Goal: Transaction & Acquisition: Download file/media

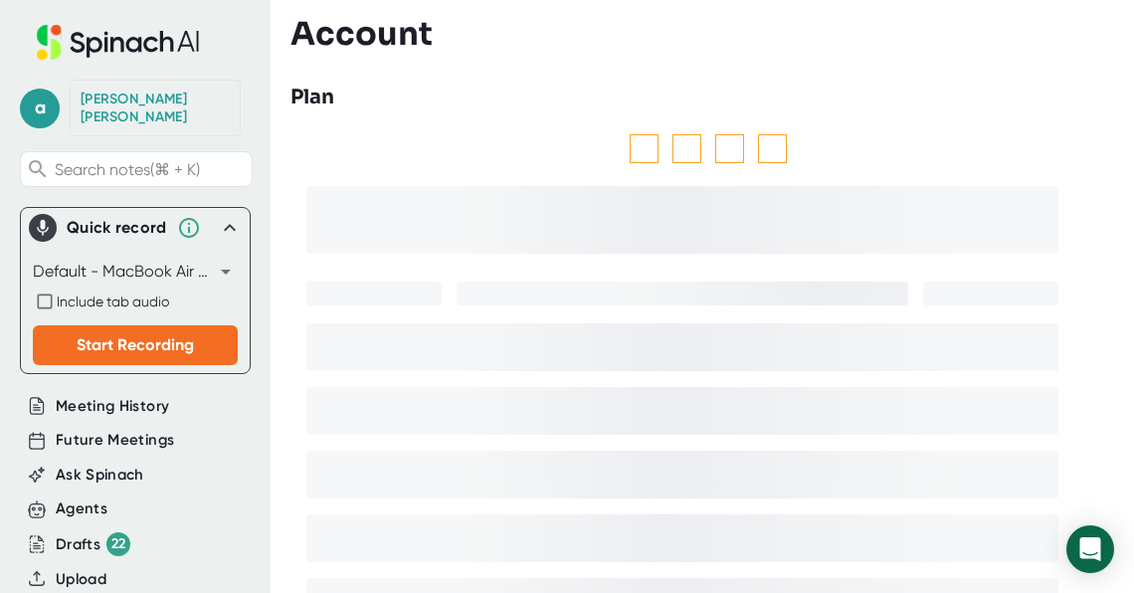
scroll to position [189, 0]
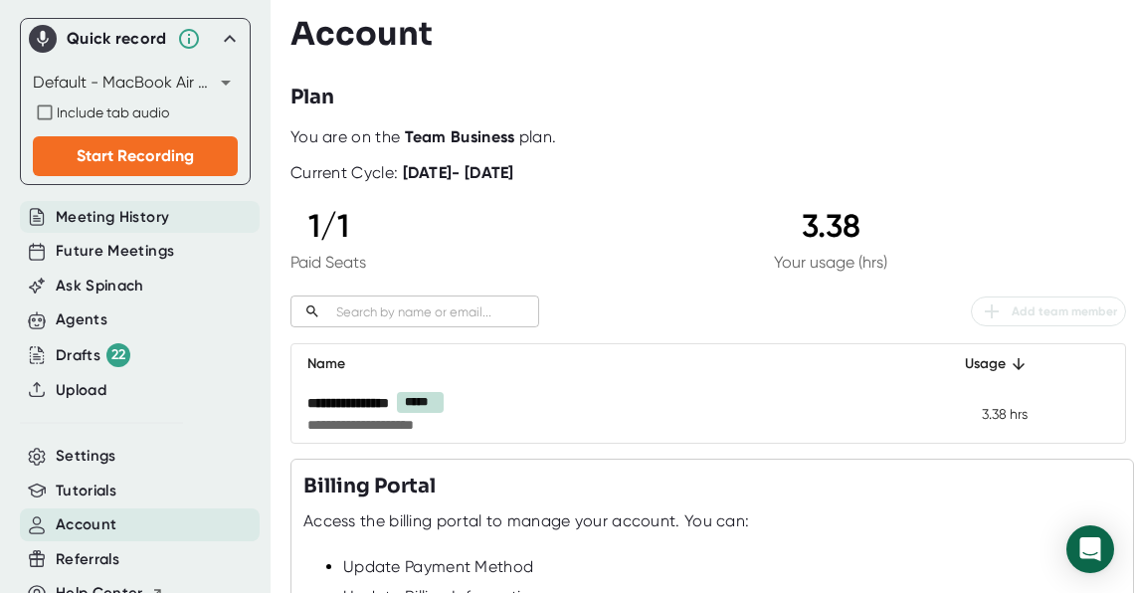
click at [172, 203] on div "Meeting History" at bounding box center [140, 217] width 240 height 33
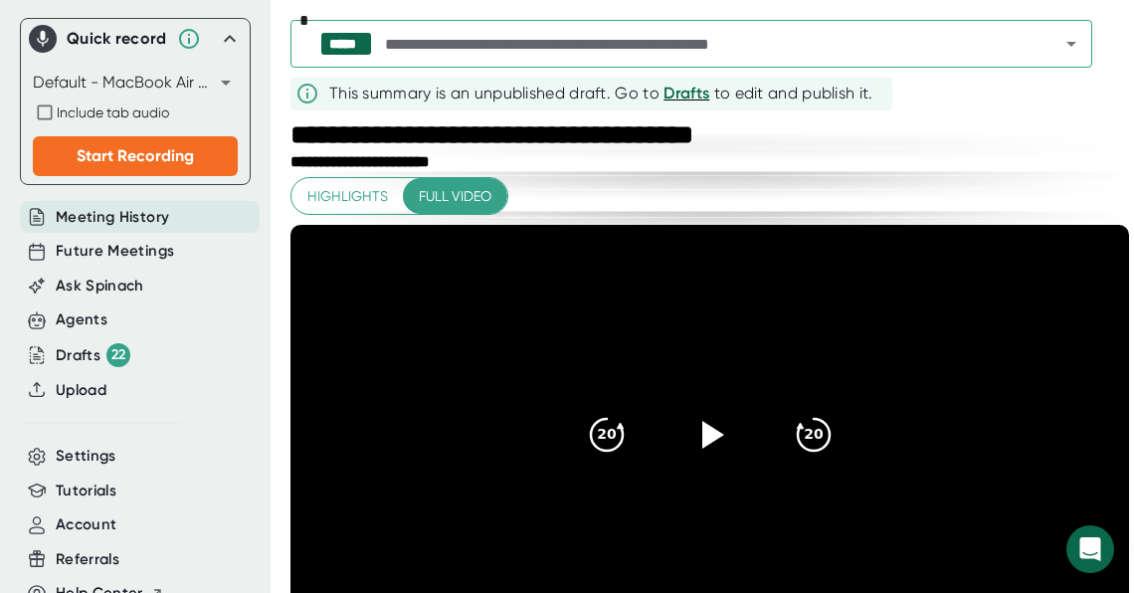
click at [662, 53] on input "text" at bounding box center [704, 44] width 647 height 28
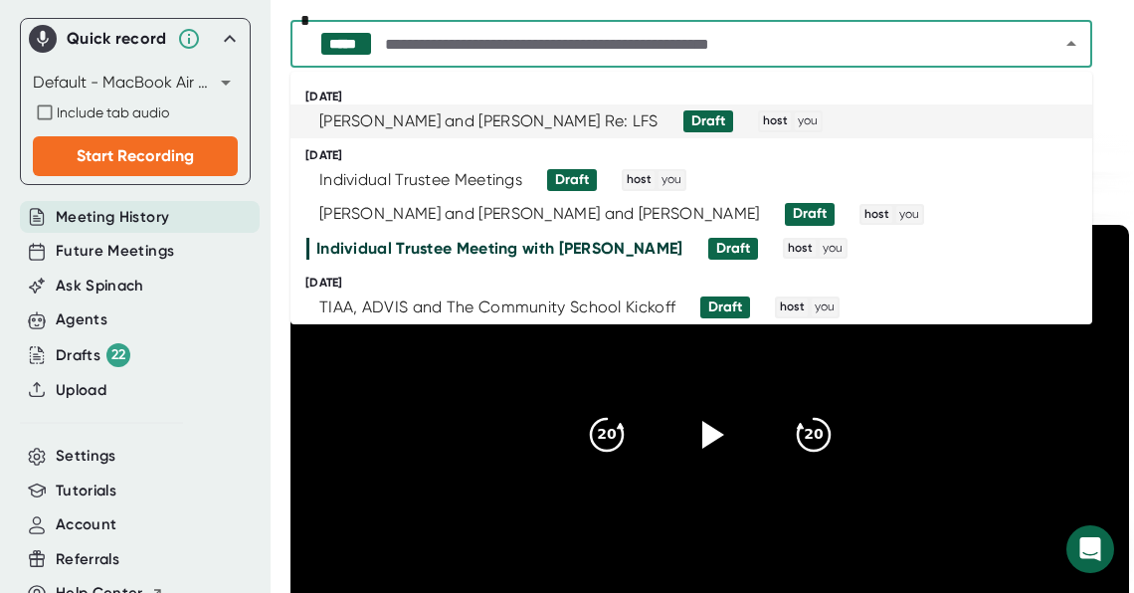
click at [504, 123] on div "[PERSON_NAME] and [PERSON_NAME] Re: LFS" at bounding box center [488, 121] width 339 height 20
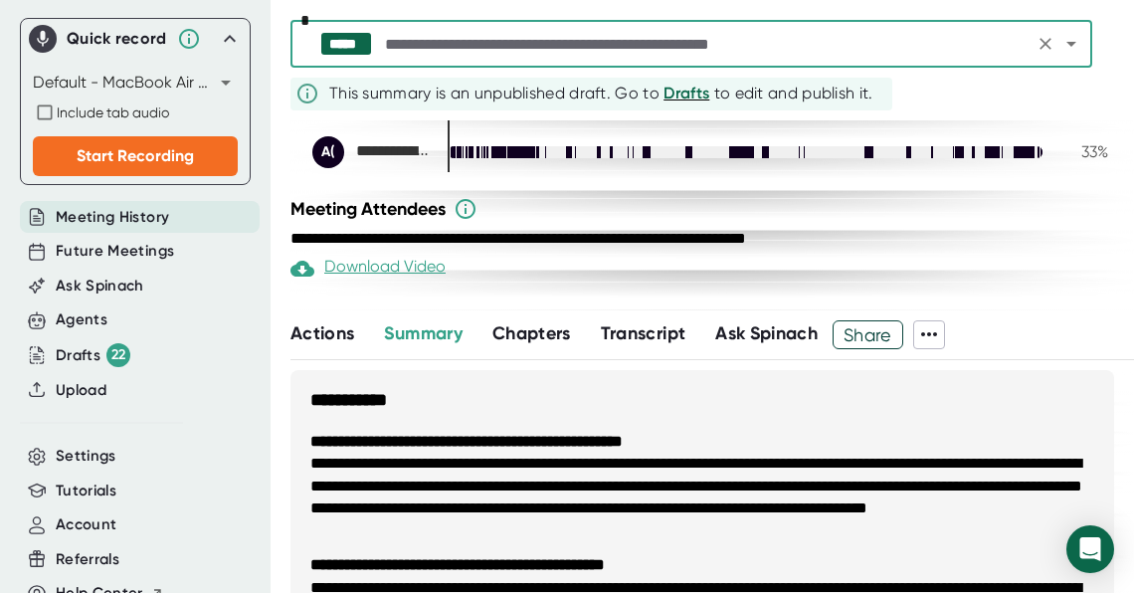
scroll to position [667, 0]
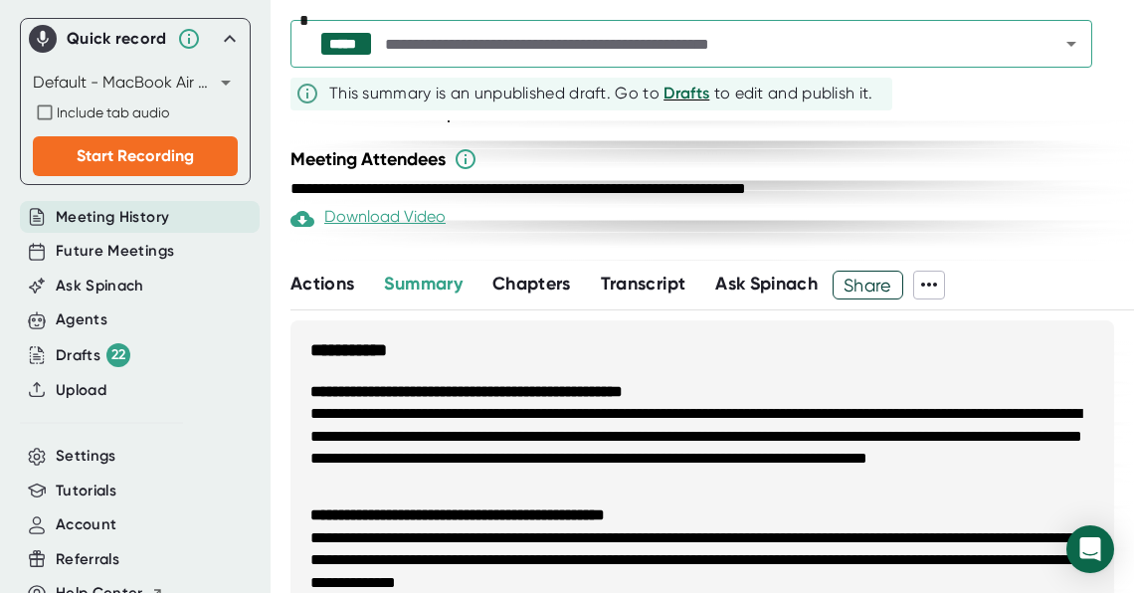
click at [877, 302] on span "Share" at bounding box center [868, 285] width 69 height 35
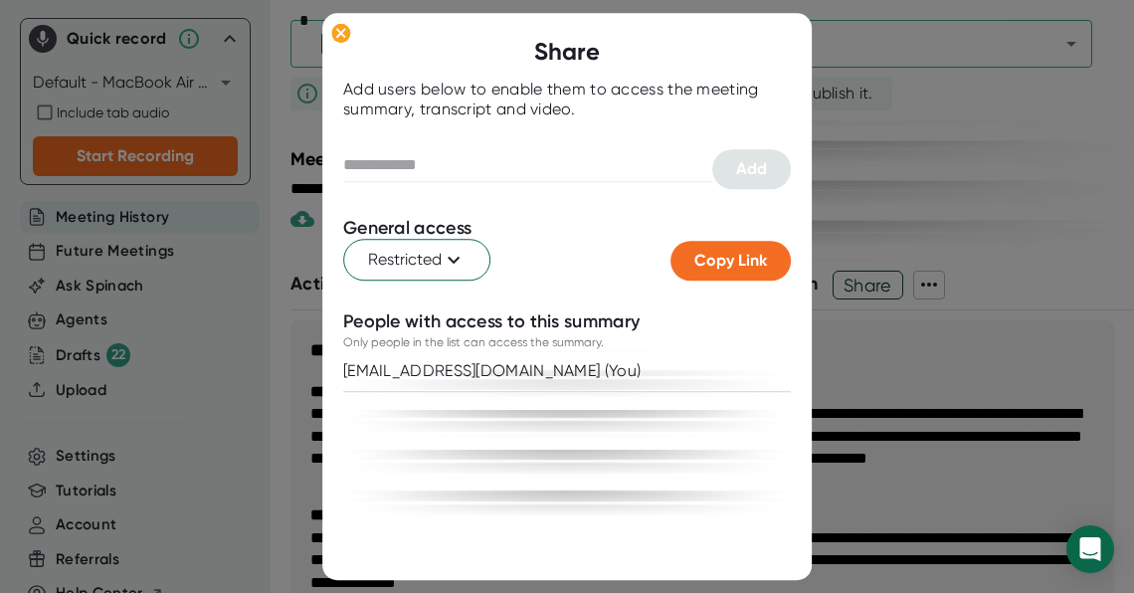
click at [892, 264] on div at bounding box center [567, 296] width 1134 height 593
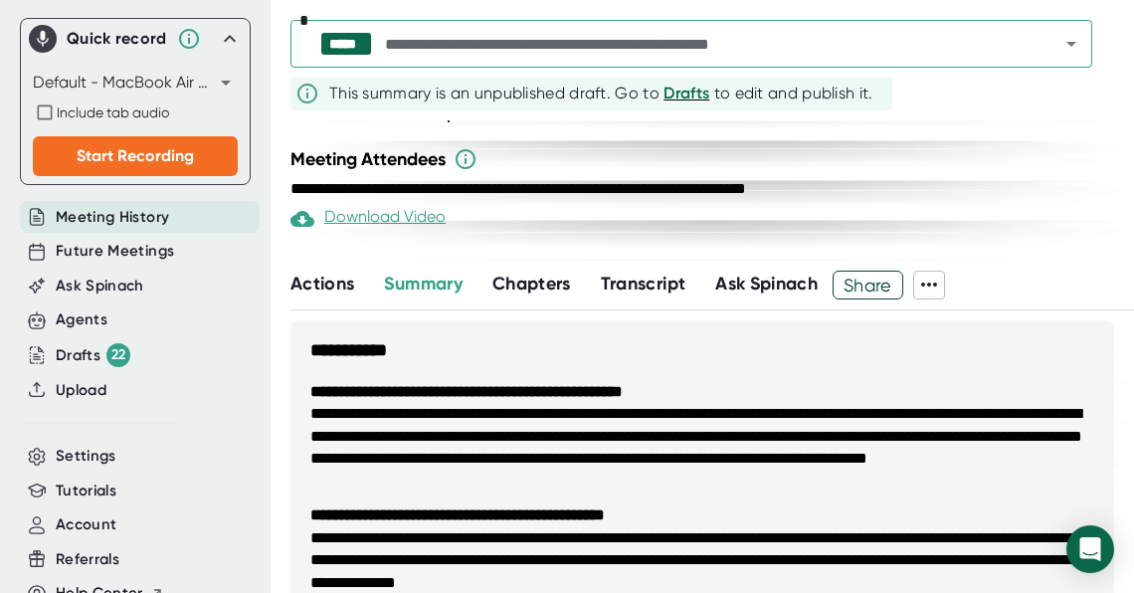
click at [936, 320] on div "**********" at bounding box center [711, 356] width 843 height 472
click at [937, 296] on icon at bounding box center [929, 285] width 24 height 24
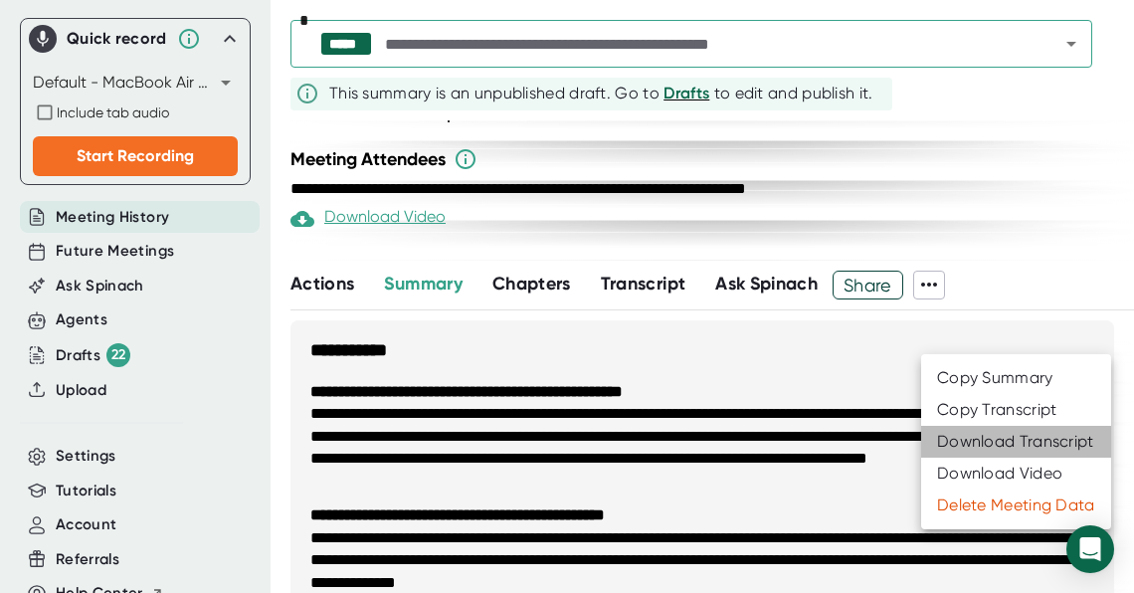
click at [962, 440] on div "Download Transcript" at bounding box center [1015, 442] width 157 height 20
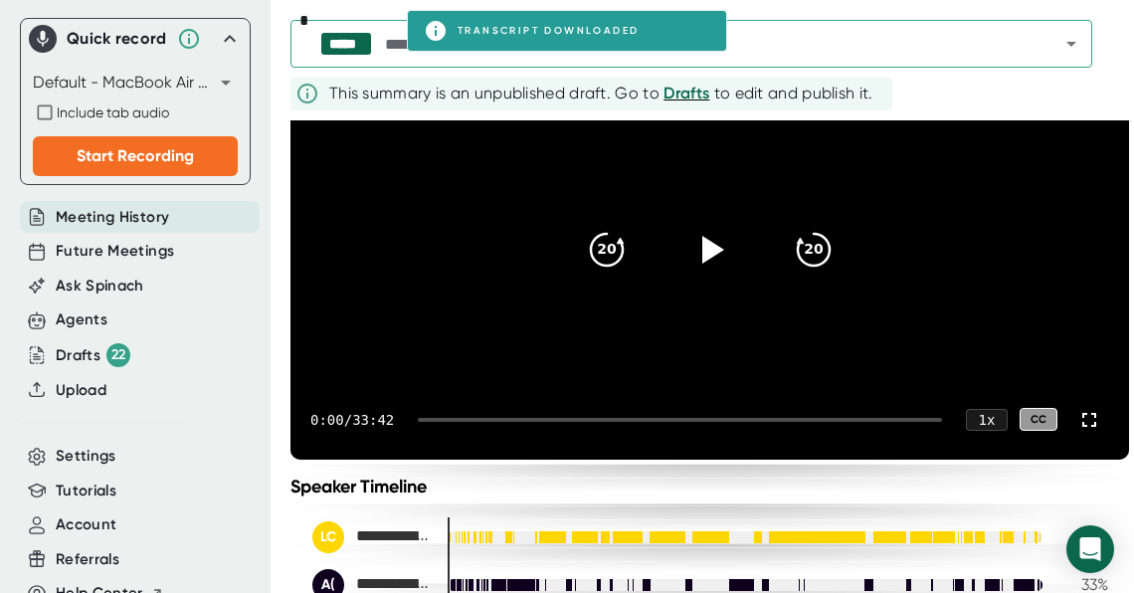
scroll to position [178, 0]
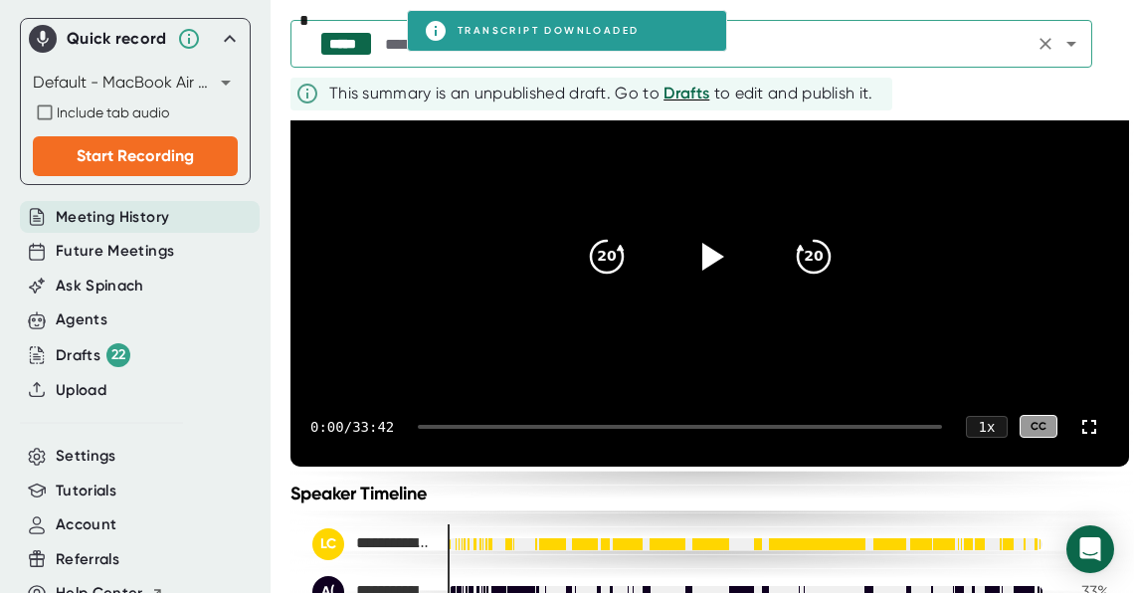
click at [1069, 49] on icon "Open" at bounding box center [1071, 44] width 24 height 24
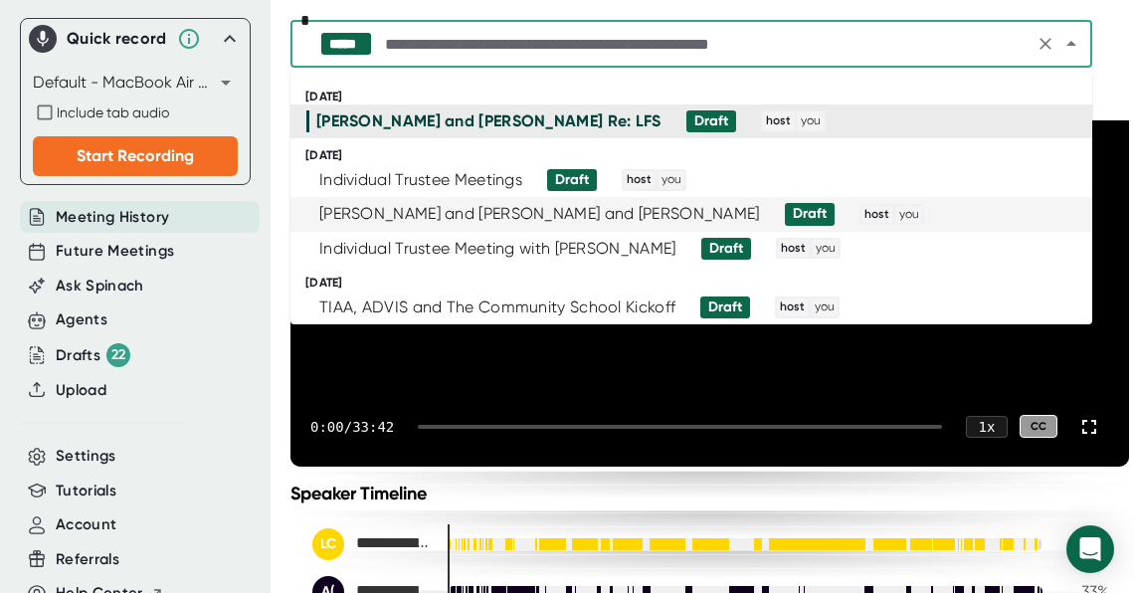
click at [770, 218] on span "Draft" at bounding box center [802, 214] width 65 height 22
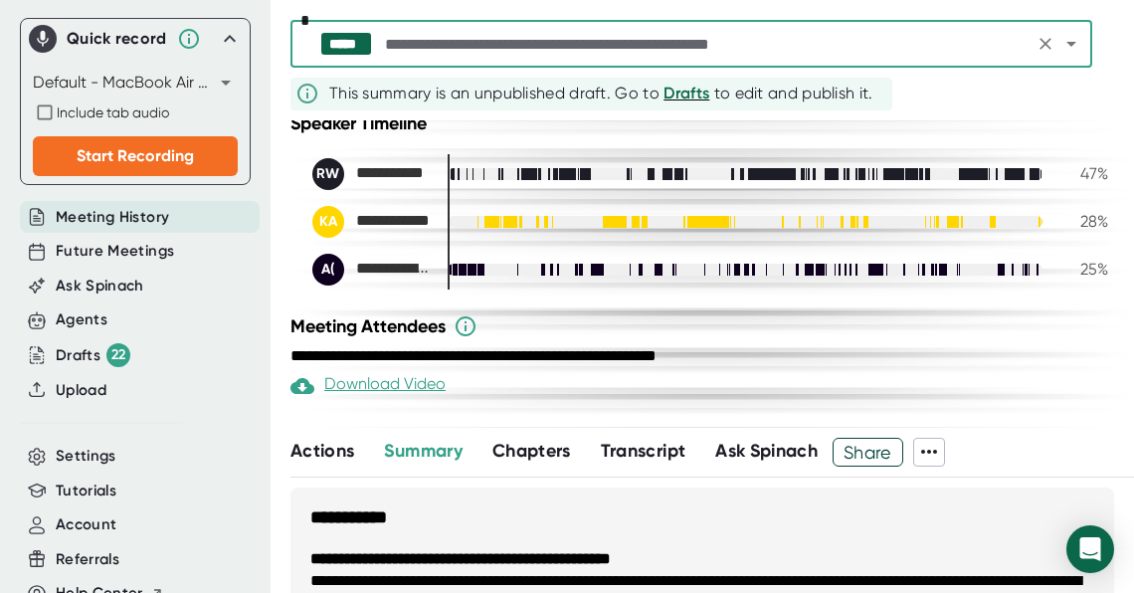
scroll to position [511, 0]
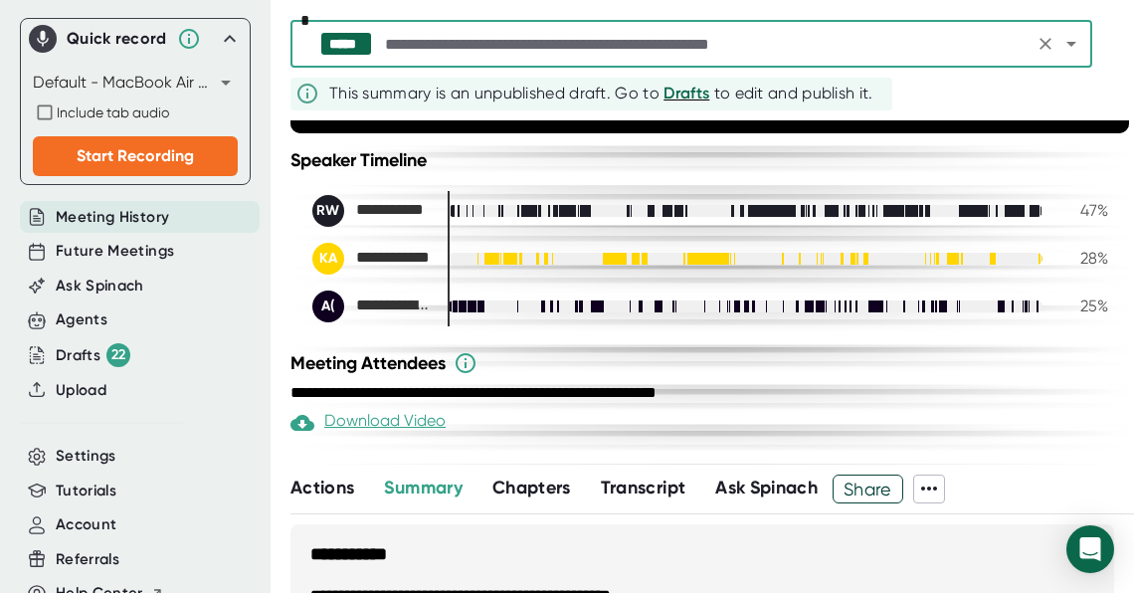
click at [1078, 49] on icon "Open" at bounding box center [1071, 44] width 24 height 24
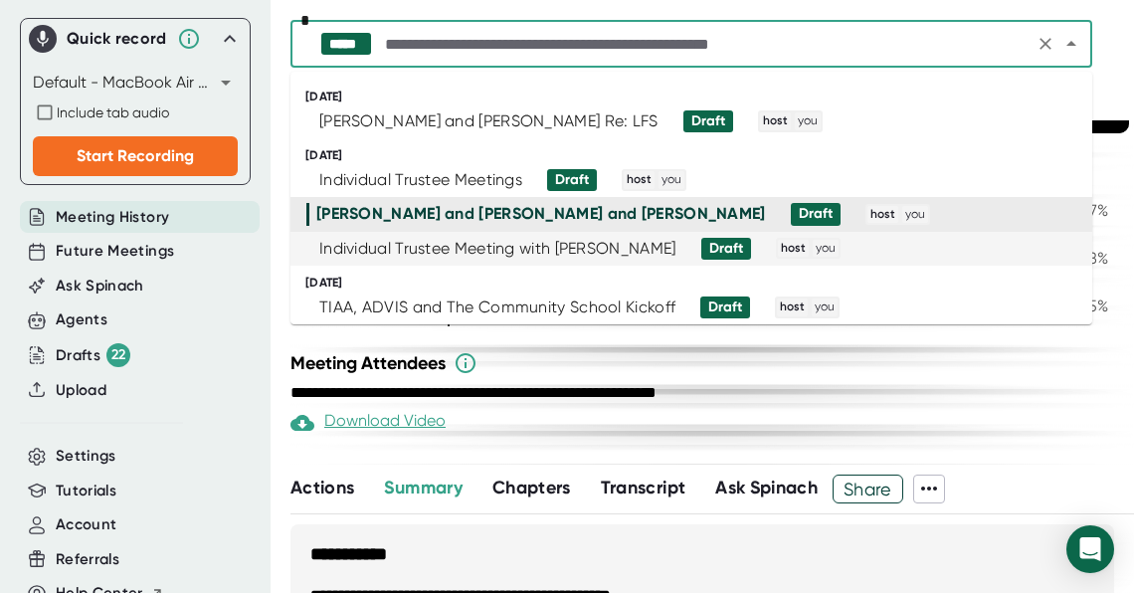
click at [546, 251] on div "Individual Trustee Meeting with [PERSON_NAME]" at bounding box center [497, 249] width 357 height 20
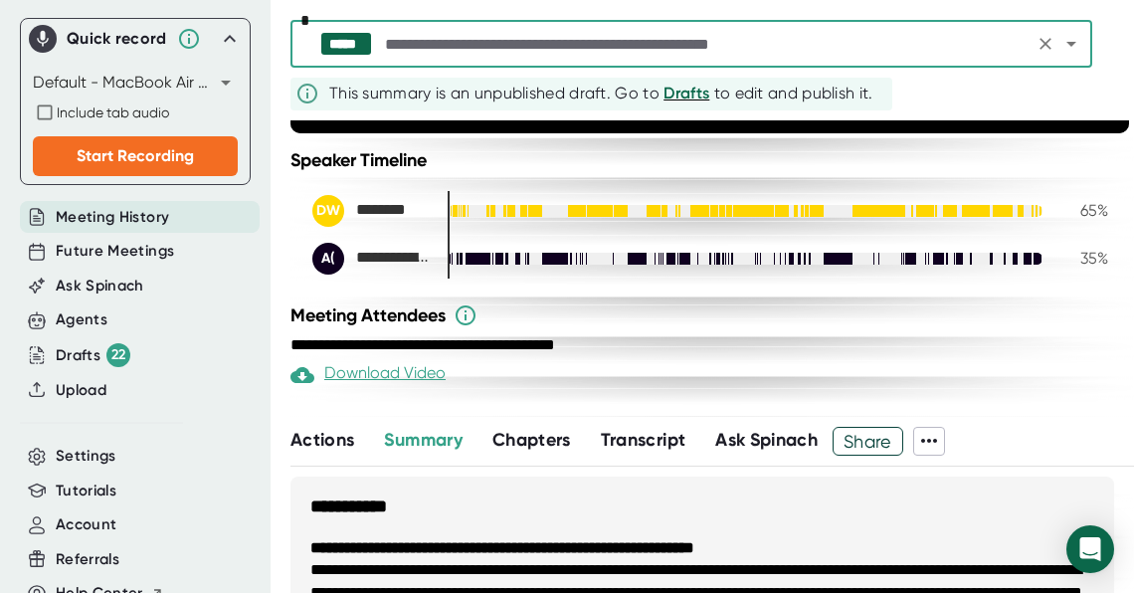
click at [1072, 47] on icon "Open" at bounding box center [1071, 44] width 24 height 24
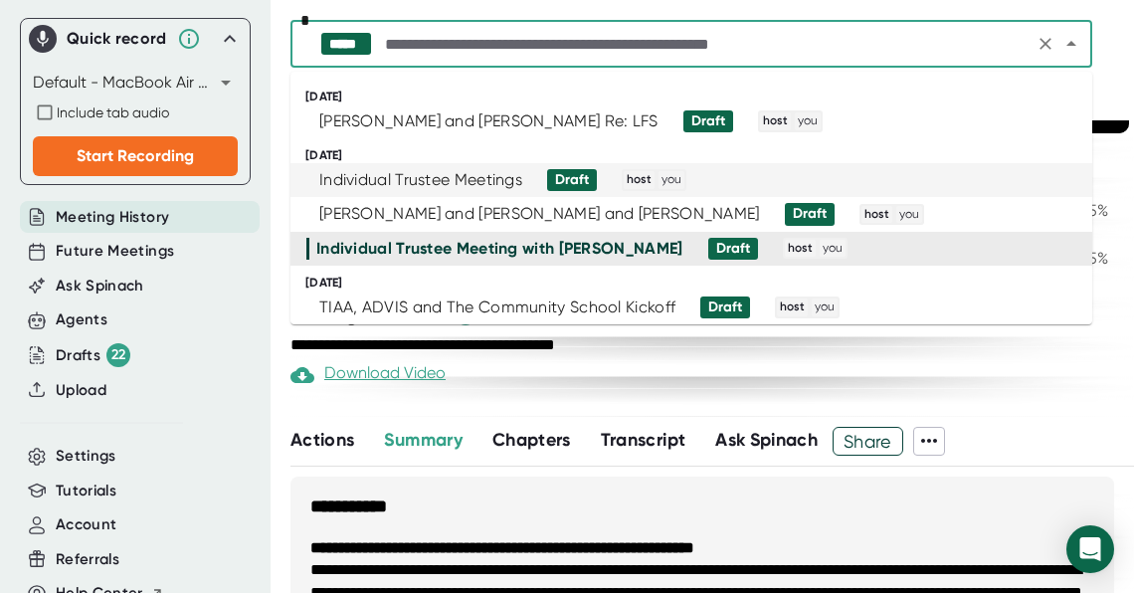
click at [540, 181] on span "Draft" at bounding box center [564, 180] width 65 height 22
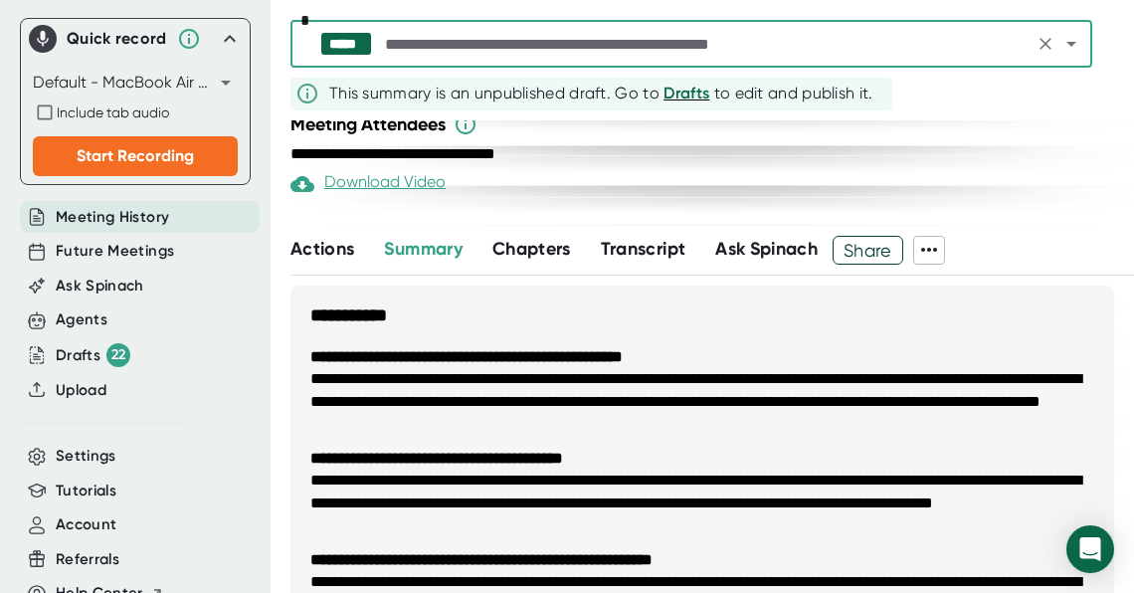
scroll to position [705, 0]
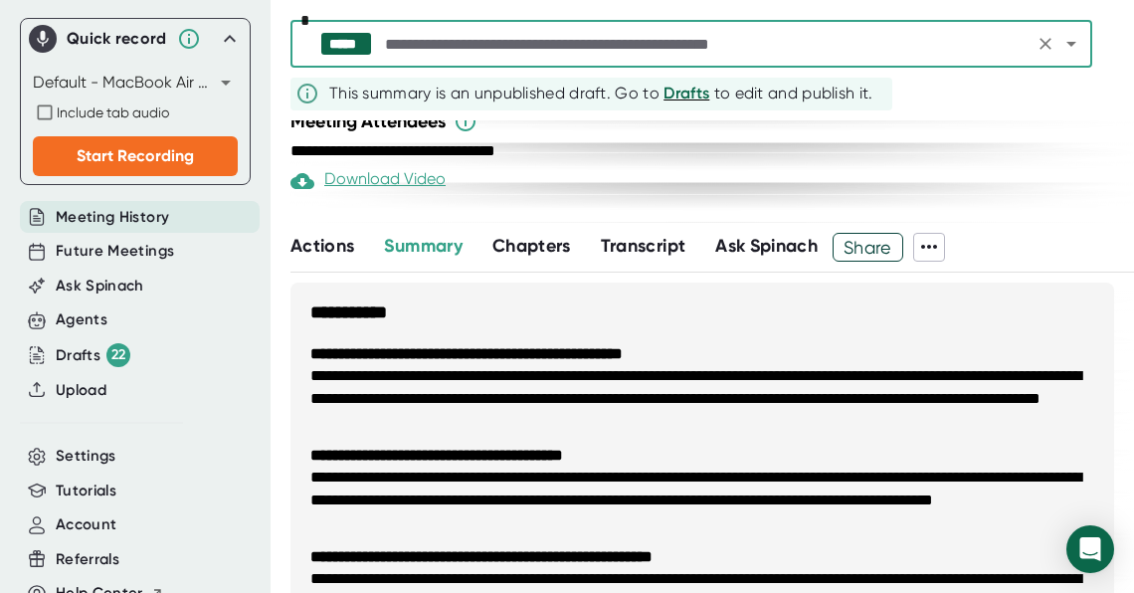
click at [940, 259] on icon at bounding box center [929, 247] width 24 height 24
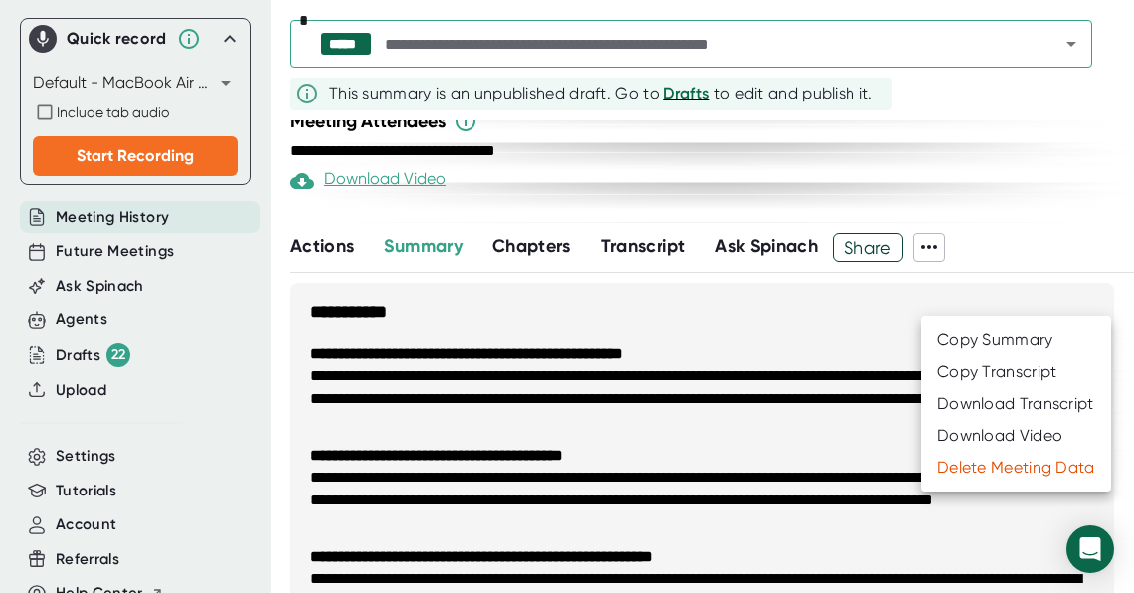
click at [976, 402] on div "Download Transcript" at bounding box center [1015, 404] width 157 height 20
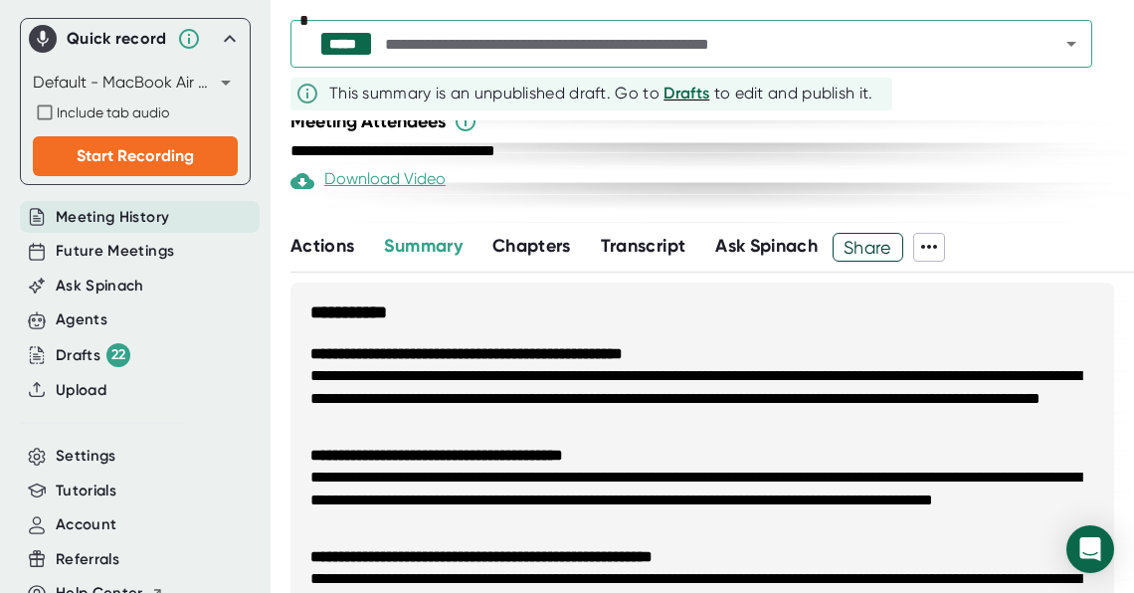
click at [935, 259] on icon at bounding box center [929, 247] width 24 height 24
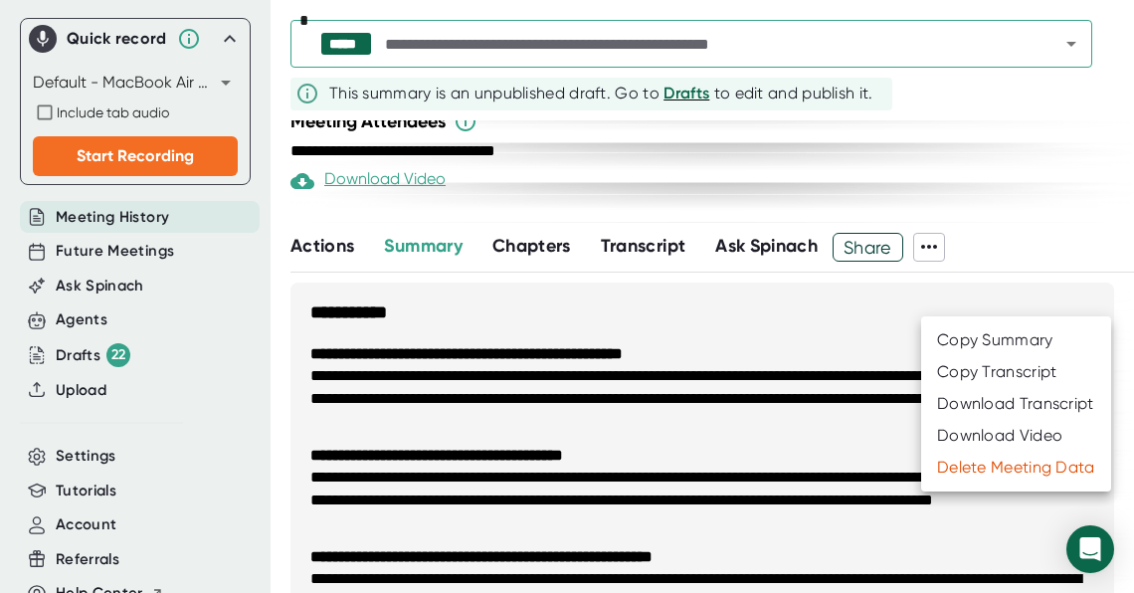
click at [861, 388] on div at bounding box center [567, 296] width 1134 height 593
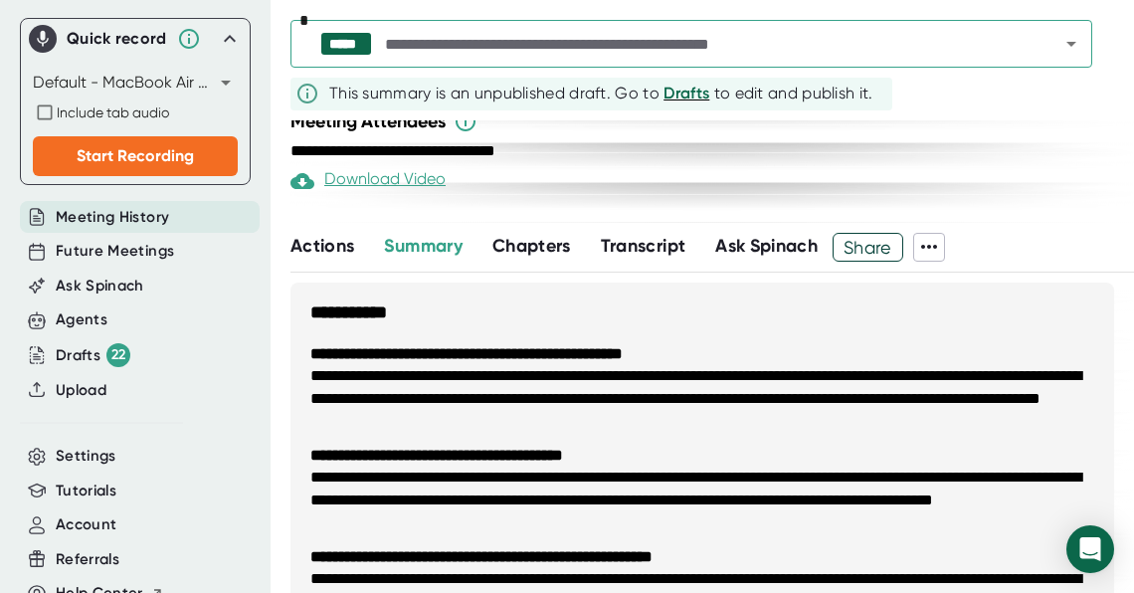
click at [941, 259] on icon at bounding box center [929, 247] width 24 height 24
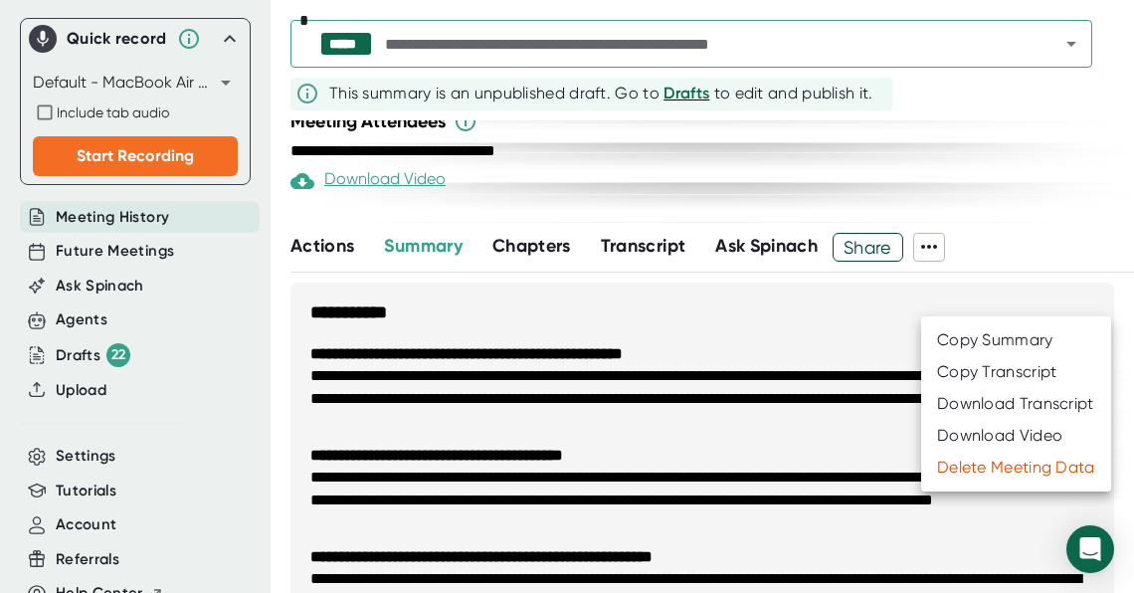
click at [972, 221] on div at bounding box center [567, 296] width 1134 height 593
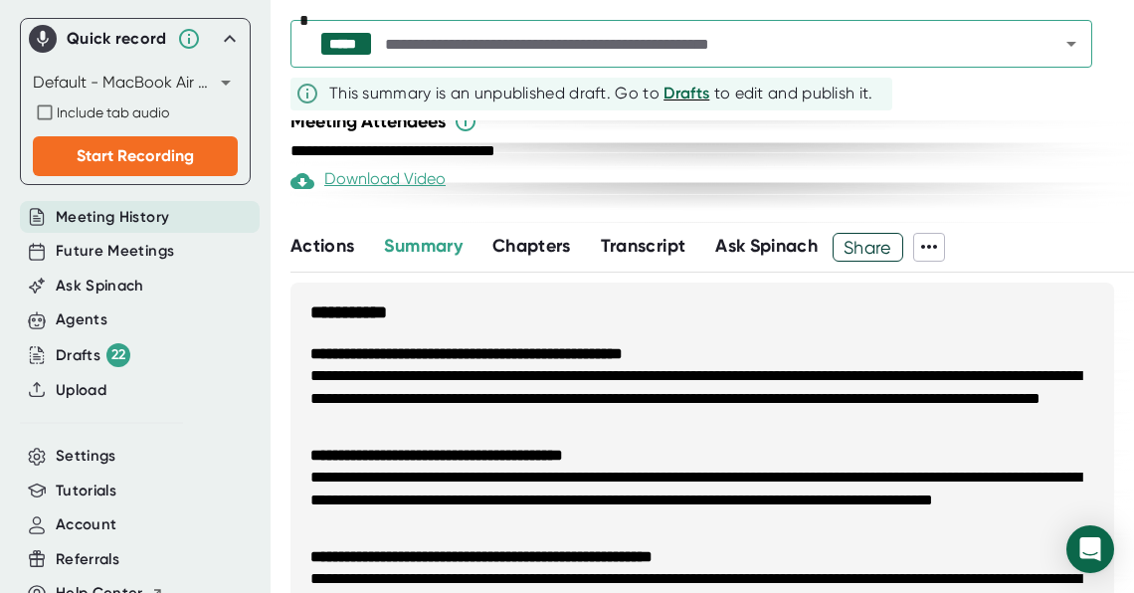
click at [914, 81] on div "**********" at bounding box center [710, 65] width 796 height 32
click at [941, 259] on icon at bounding box center [929, 247] width 24 height 24
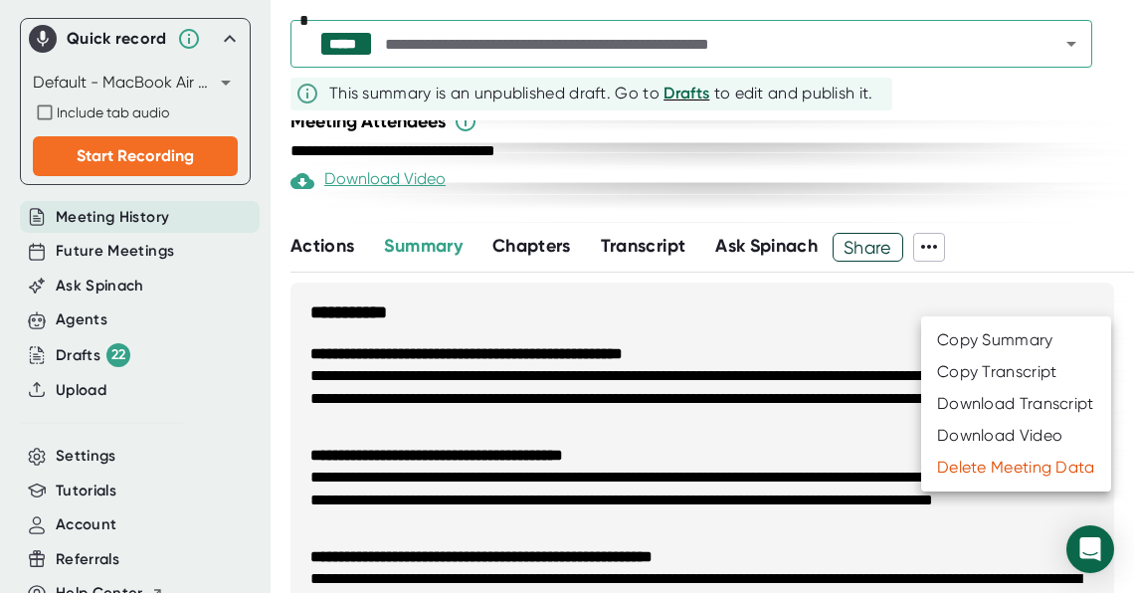
drag, startPoint x: 968, startPoint y: 375, endPoint x: 957, endPoint y: 225, distance: 150.6
click at [957, 225] on div "Copy Summary Copy Transcript Download Transcript Download Video Delete Meeting …" at bounding box center [567, 317] width 1134 height 551
click at [916, 153] on div at bounding box center [567, 296] width 1134 height 593
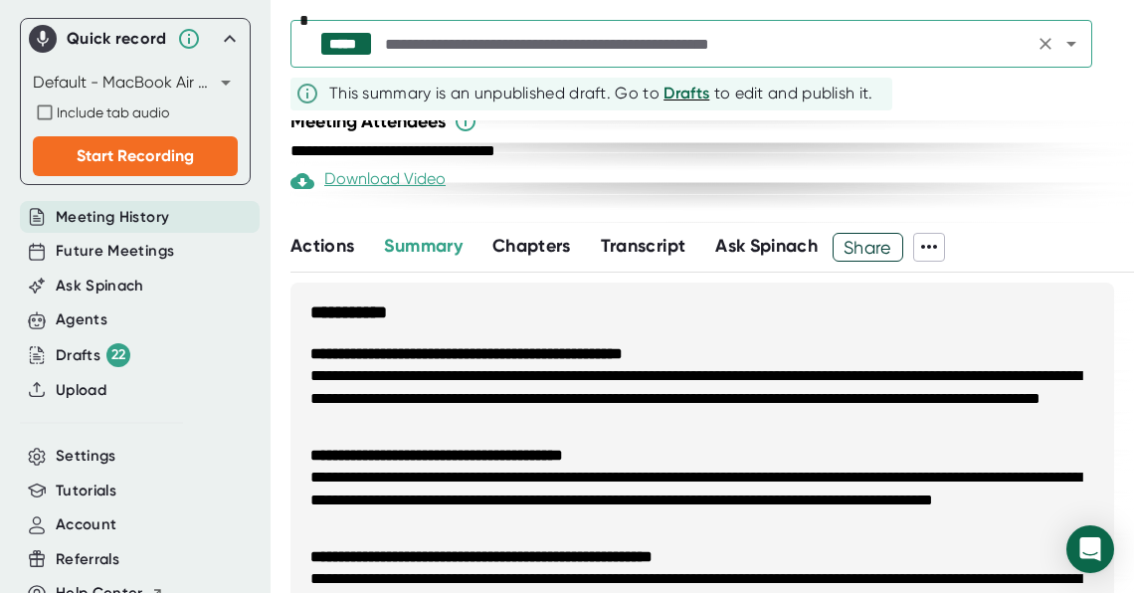
click at [460, 47] on input "text" at bounding box center [704, 44] width 647 height 28
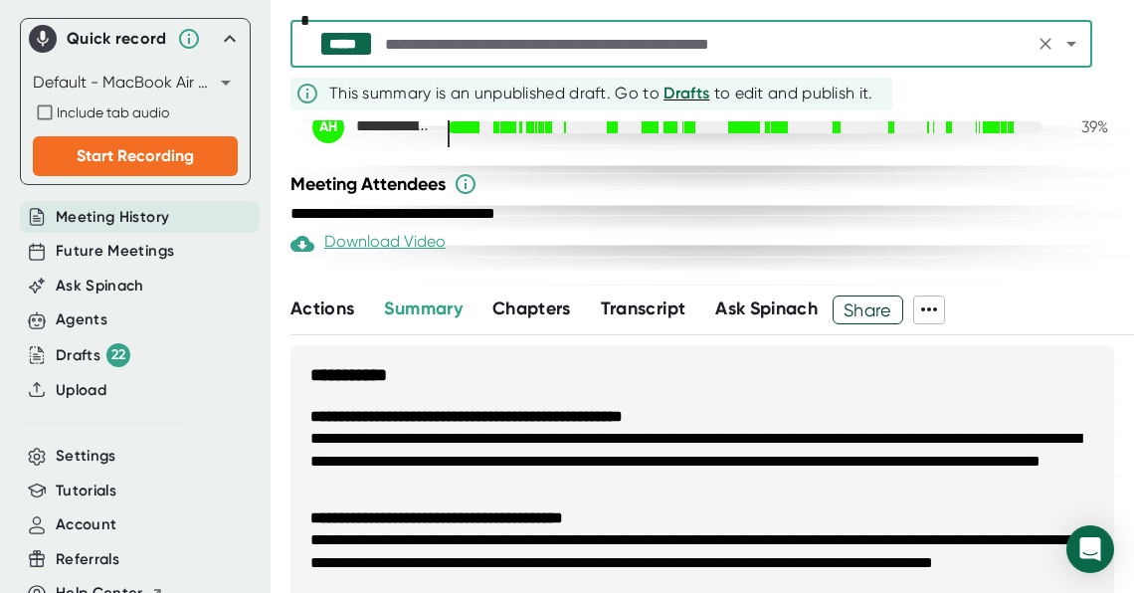
scroll to position [614, 0]
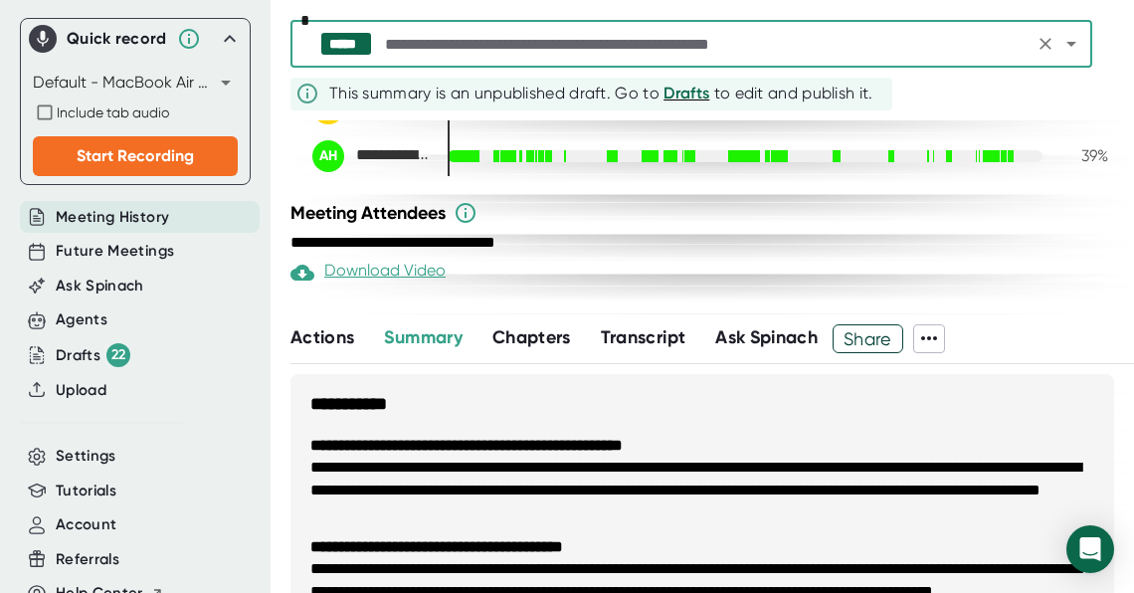
click at [1065, 49] on icon "Open" at bounding box center [1071, 44] width 24 height 24
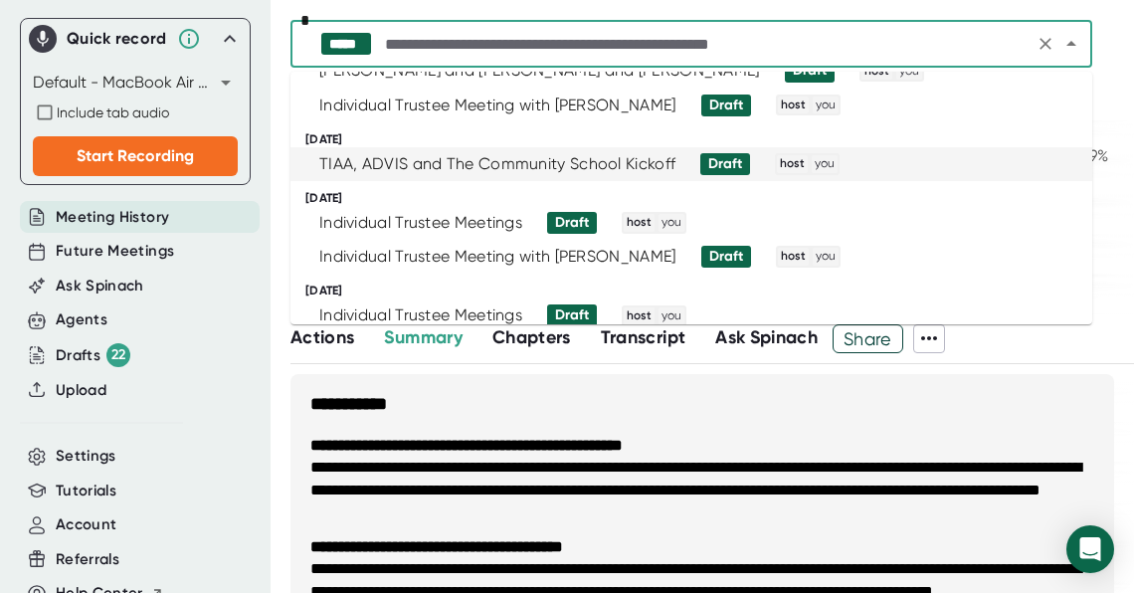
scroll to position [144, 0]
click at [702, 164] on div "Draft" at bounding box center [725, 163] width 50 height 22
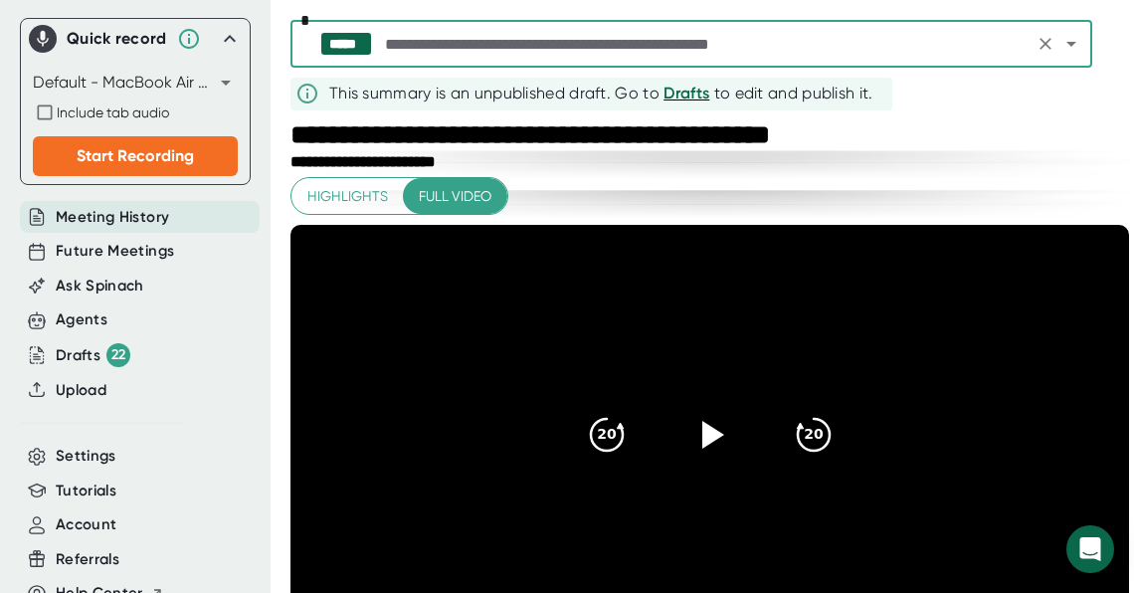
click at [1062, 51] on icon "Open" at bounding box center [1071, 44] width 24 height 24
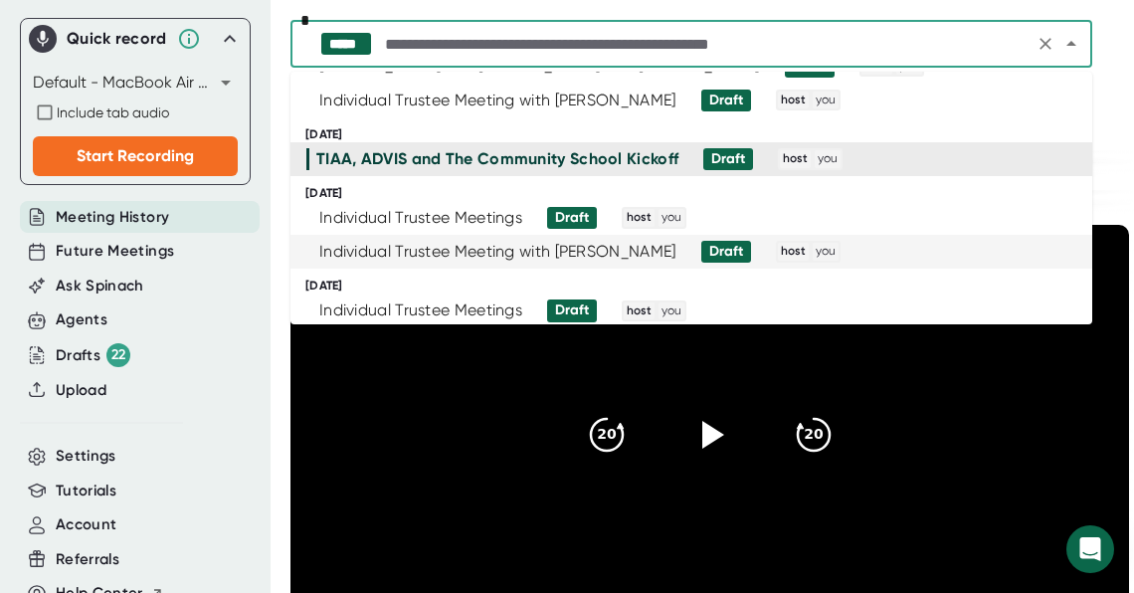
scroll to position [151, 0]
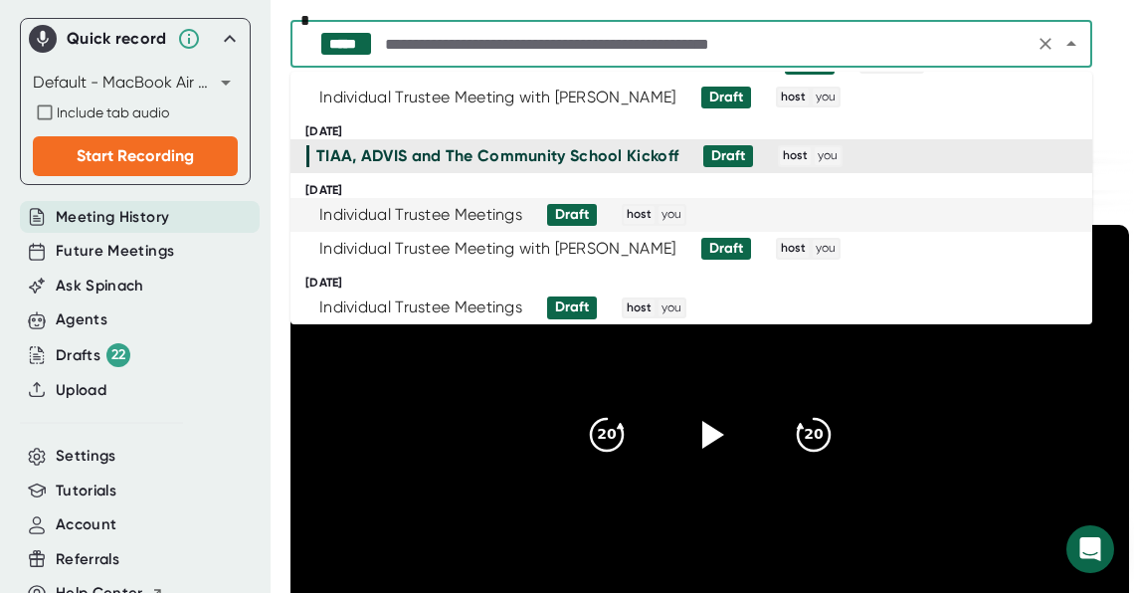
click at [593, 228] on li "Individual Trustee Meetings Draft host you" at bounding box center [691, 215] width 802 height 34
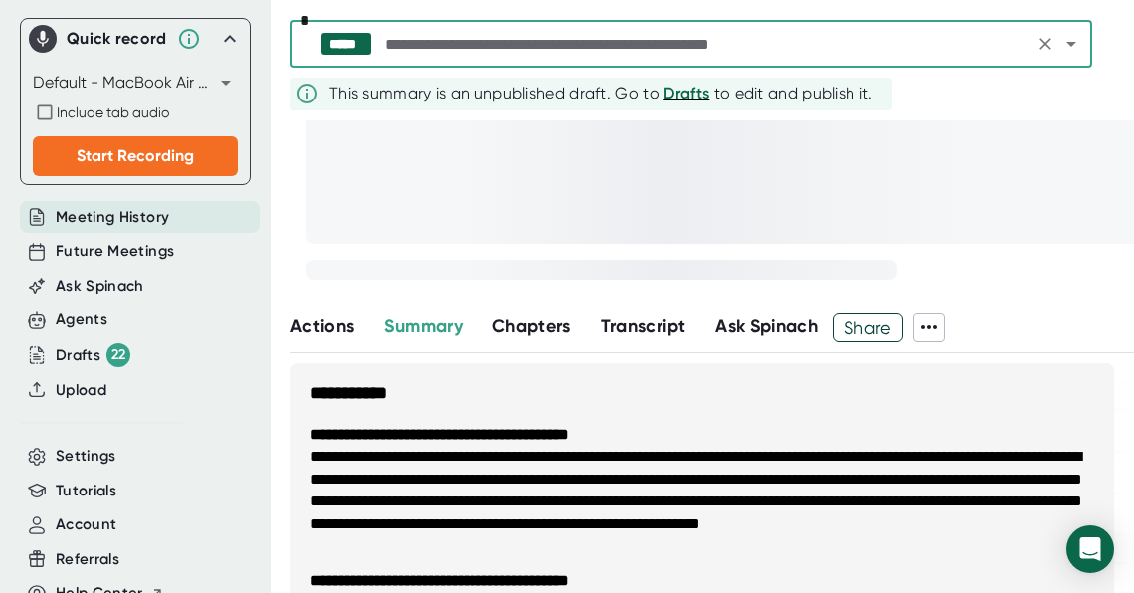
scroll to position [273, 0]
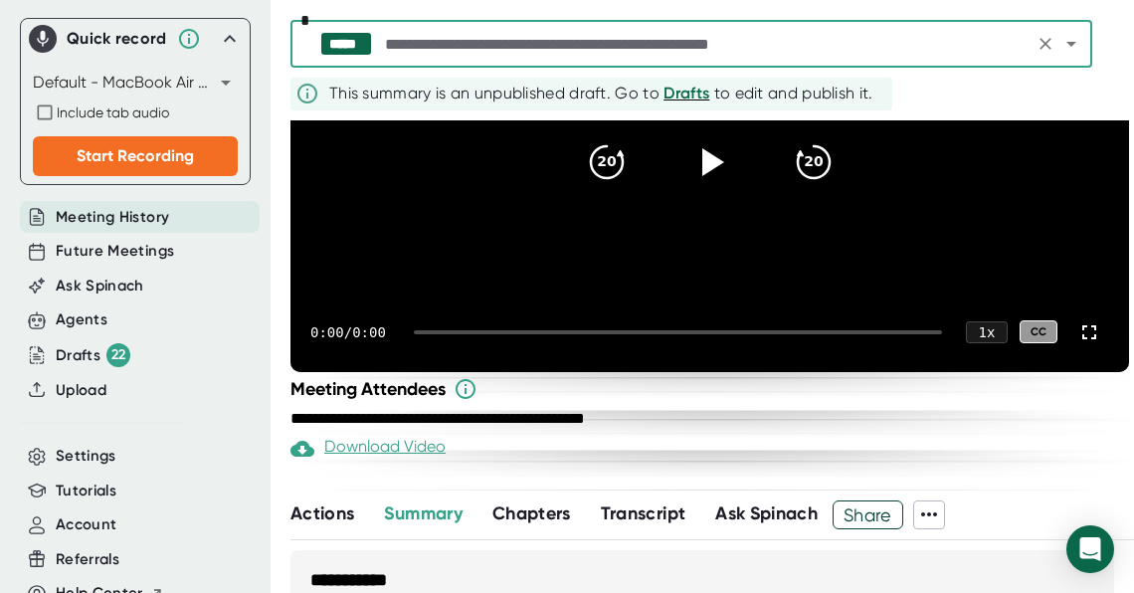
click at [936, 322] on div "0:00 / 0:00 1 x CC" at bounding box center [709, 332] width 839 height 80
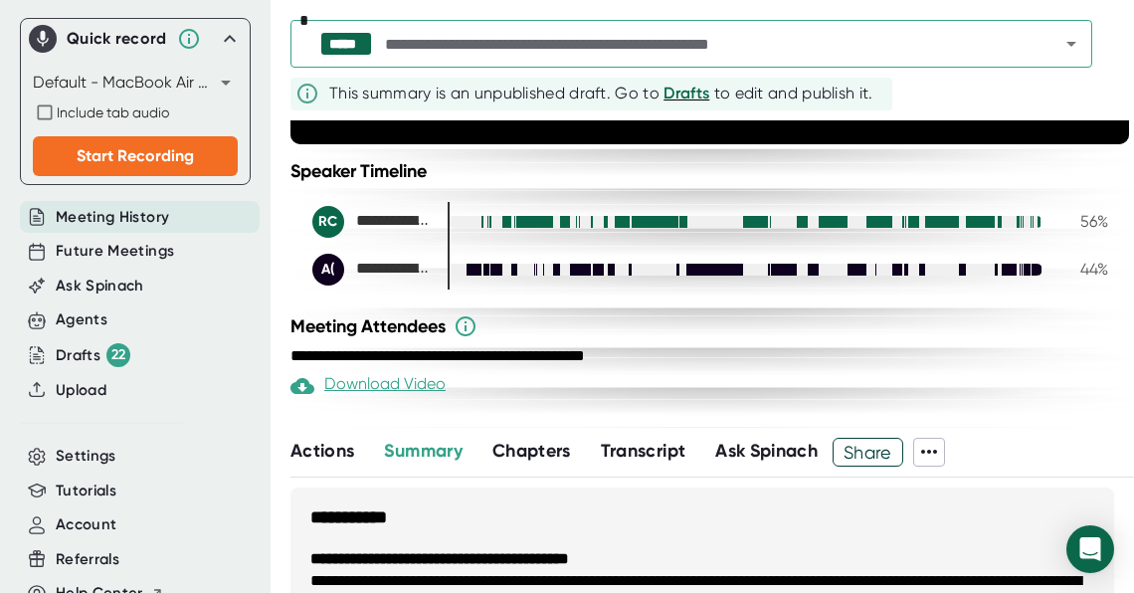
scroll to position [562, 0]
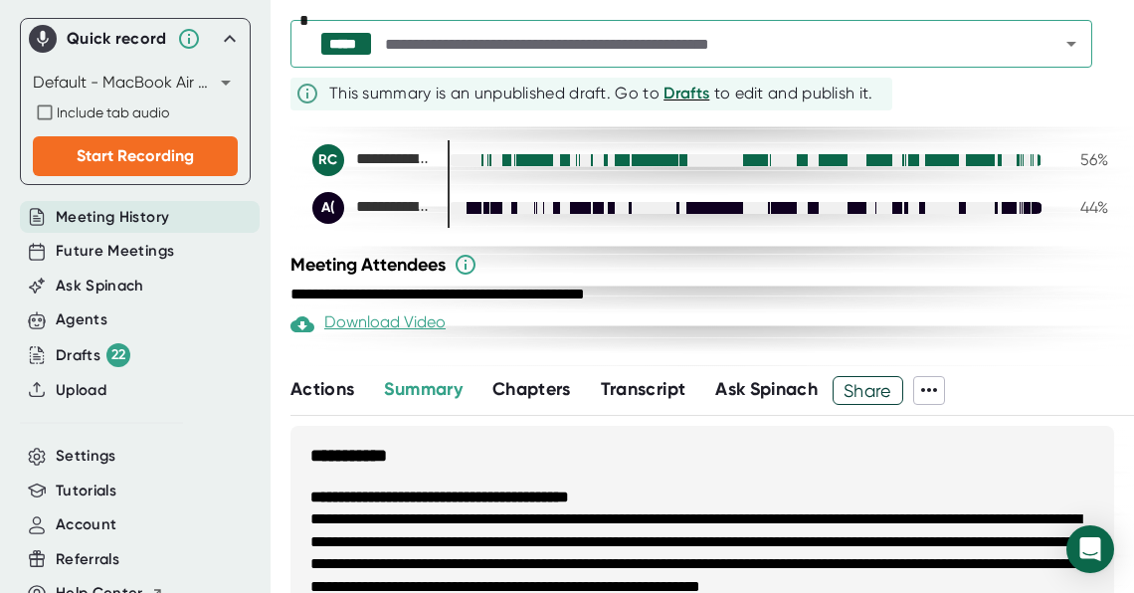
click at [941, 402] on icon at bounding box center [929, 390] width 24 height 24
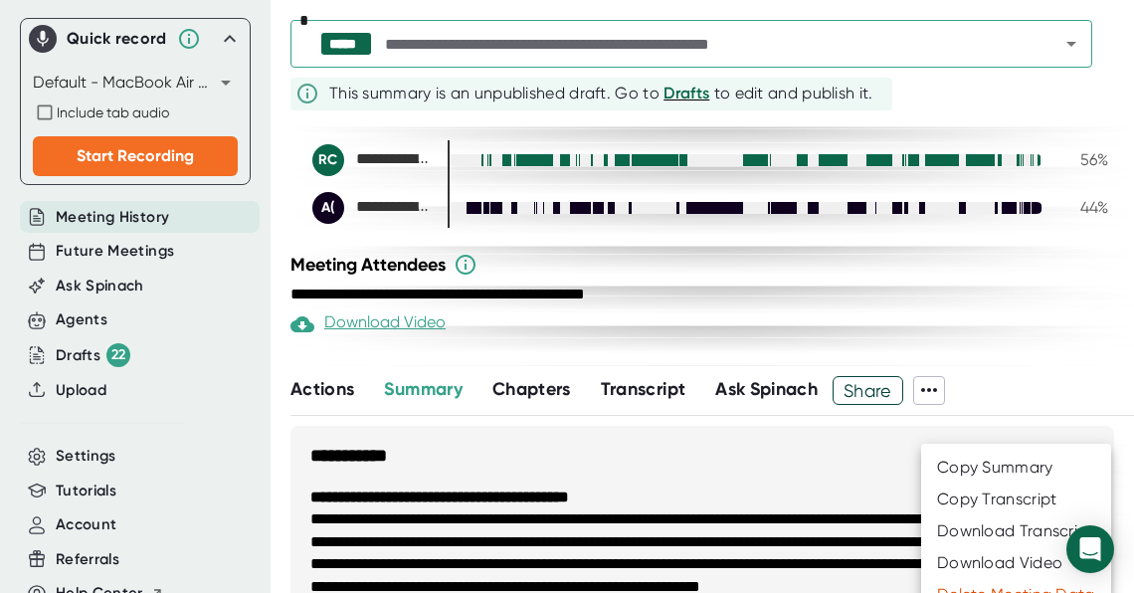
click at [970, 527] on div "Download Transcript" at bounding box center [1015, 531] width 157 height 20
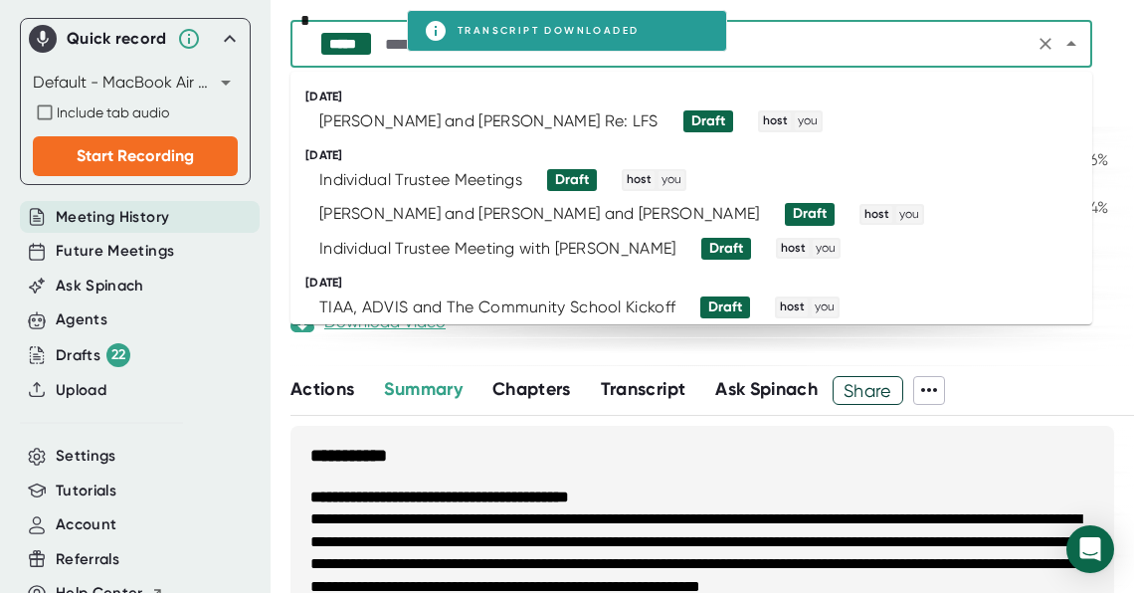
click at [391, 50] on input "text" at bounding box center [704, 44] width 647 height 28
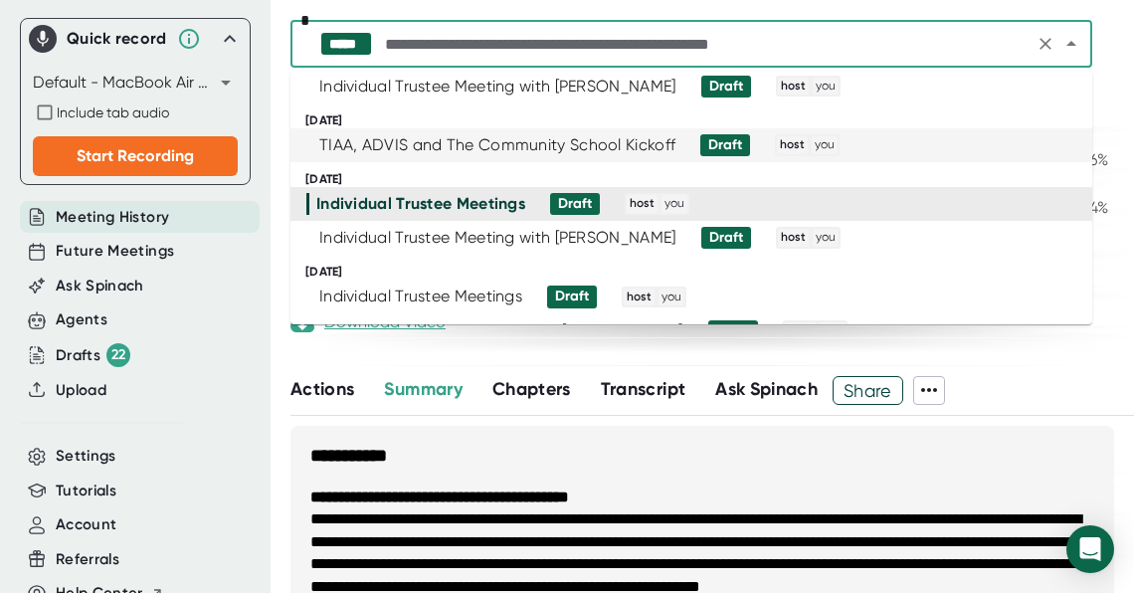
scroll to position [178, 0]
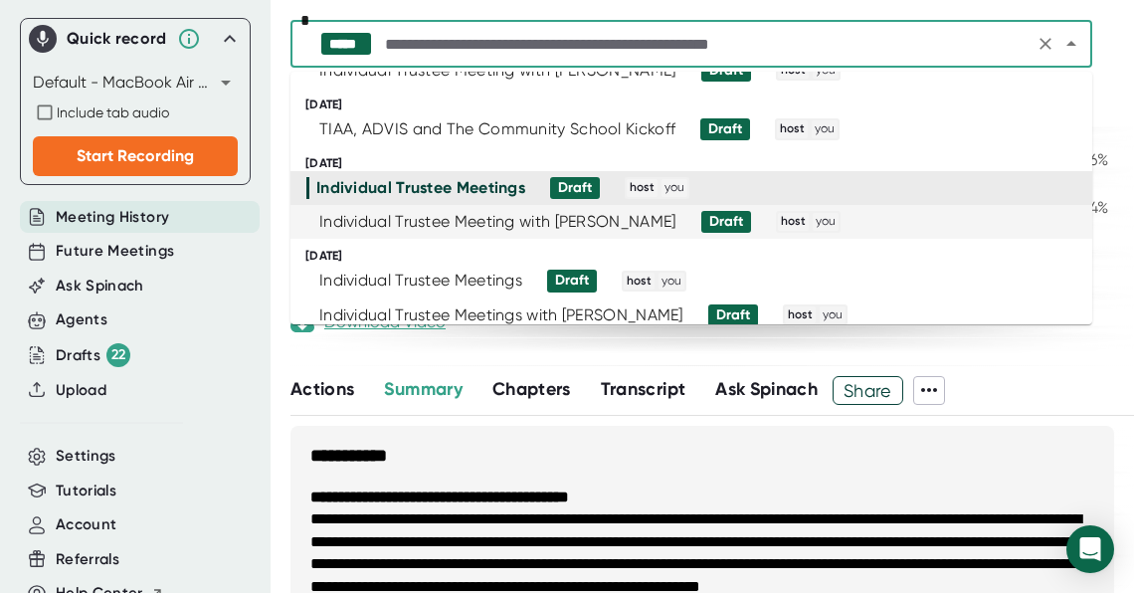
click at [563, 227] on div "Individual Trustee Meeting with [PERSON_NAME]" at bounding box center [497, 222] width 357 height 20
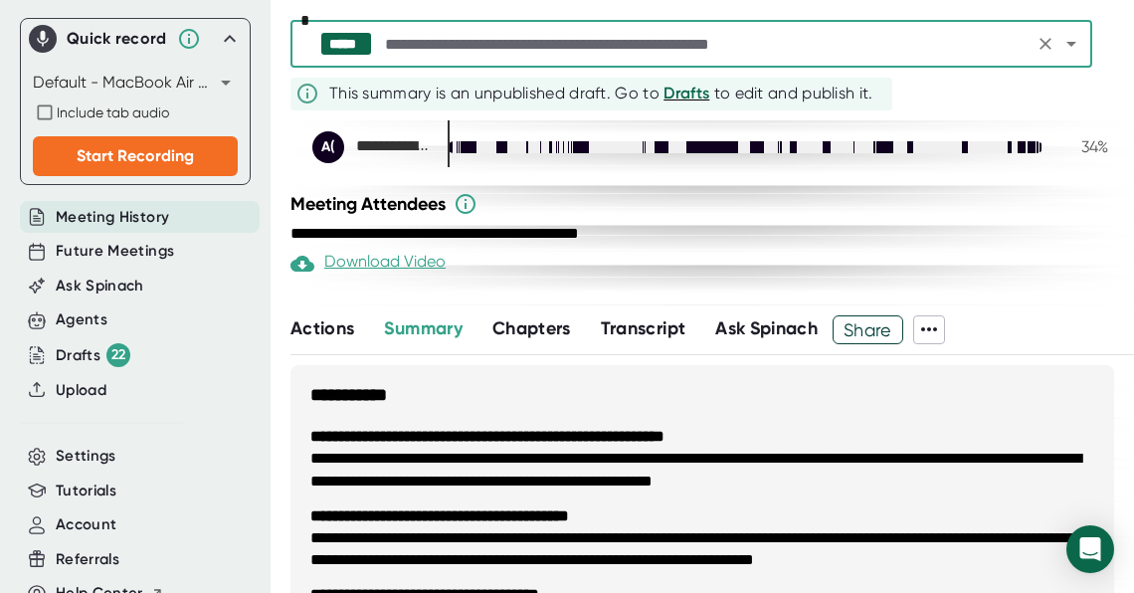
scroll to position [646, 0]
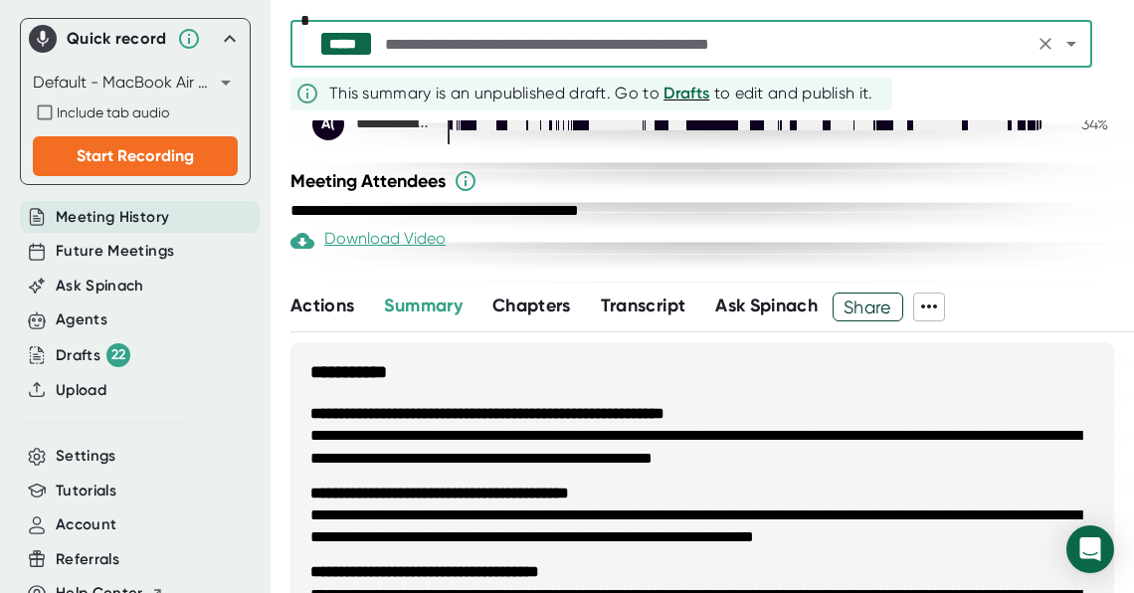
click at [941, 318] on icon at bounding box center [929, 306] width 24 height 24
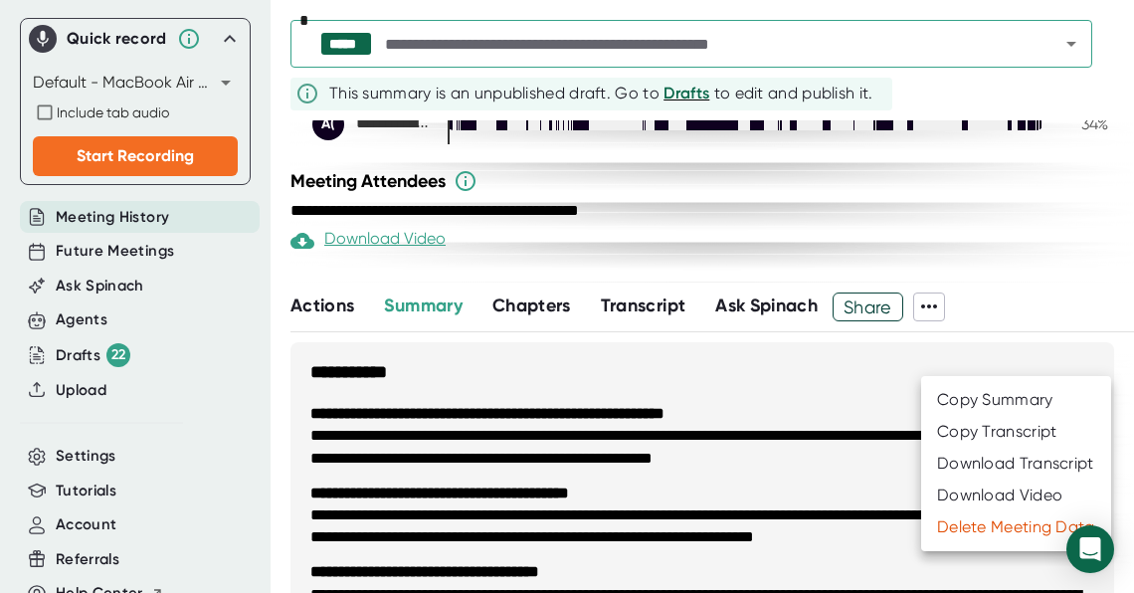
click at [968, 460] on div "Download Transcript" at bounding box center [1015, 464] width 157 height 20
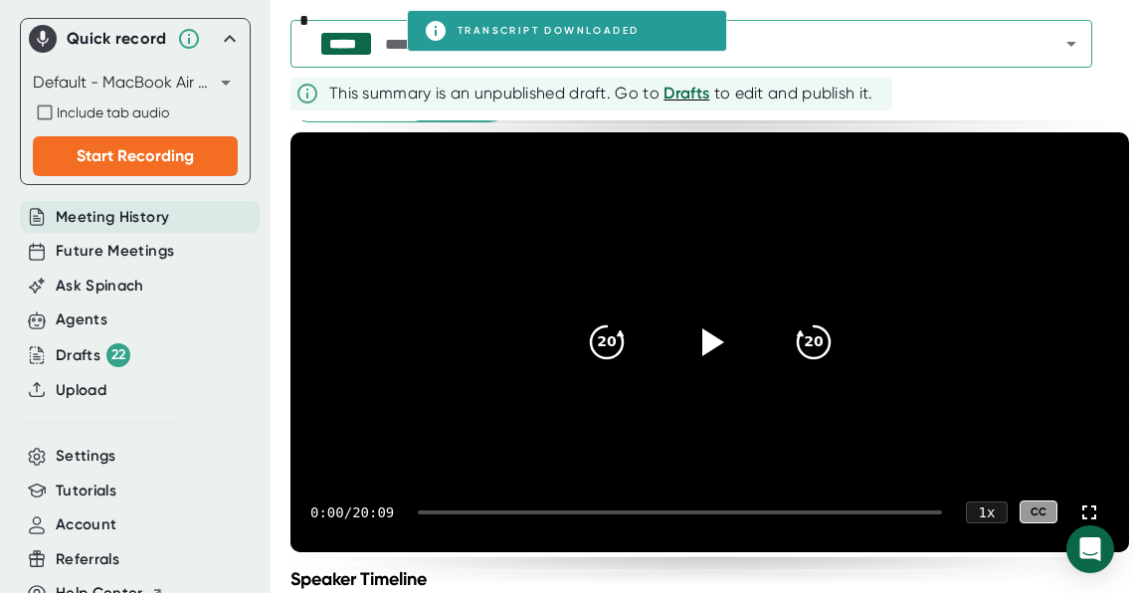
scroll to position [94, 0]
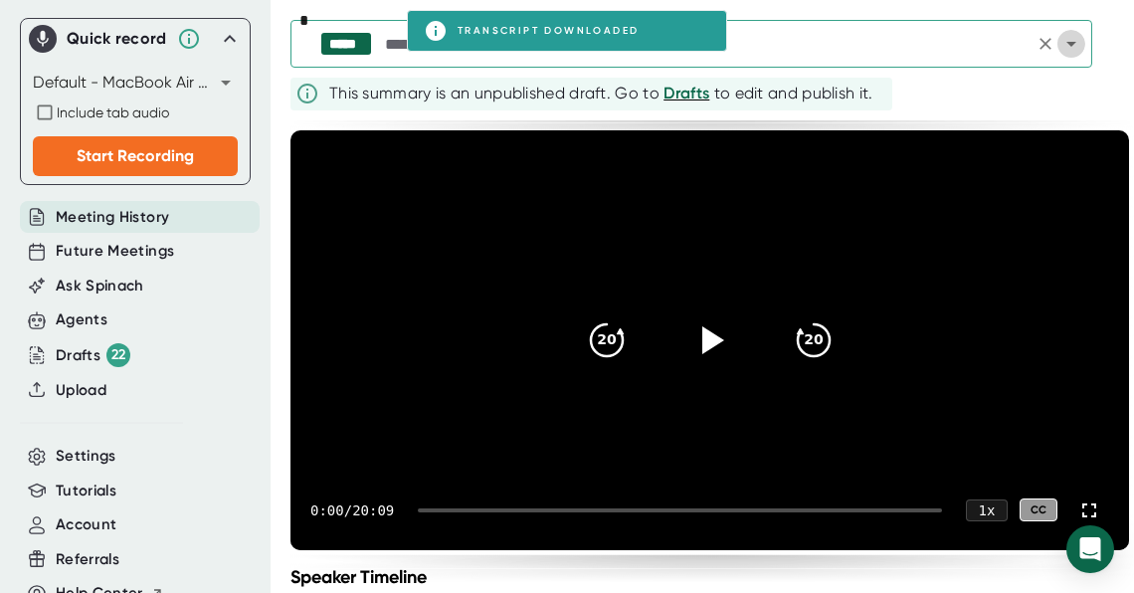
click at [1063, 45] on icon "Open" at bounding box center [1071, 44] width 24 height 24
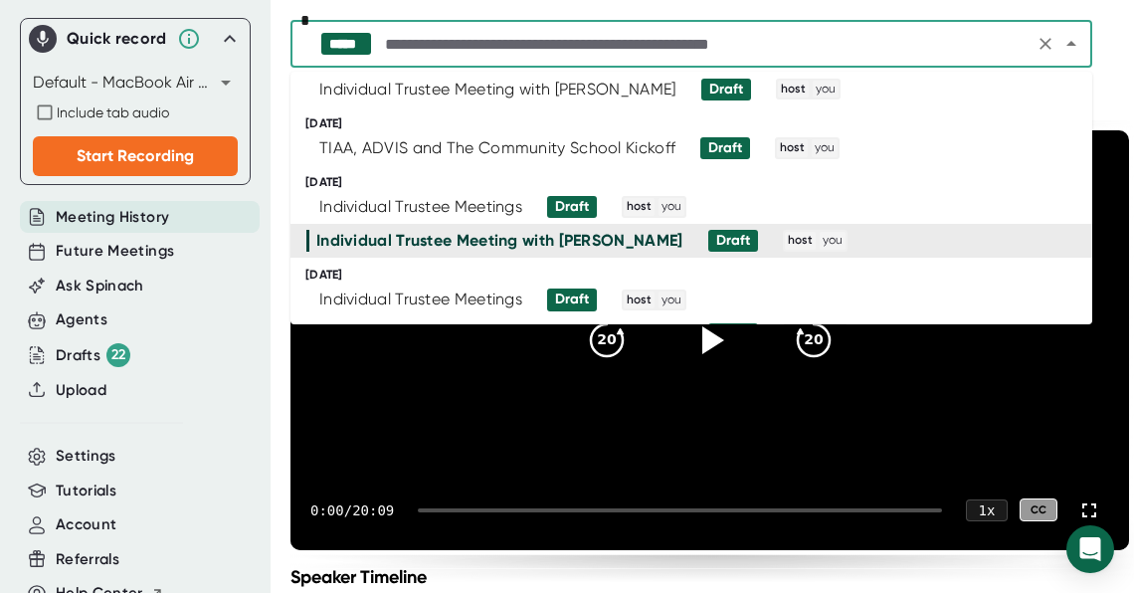
scroll to position [251, 0]
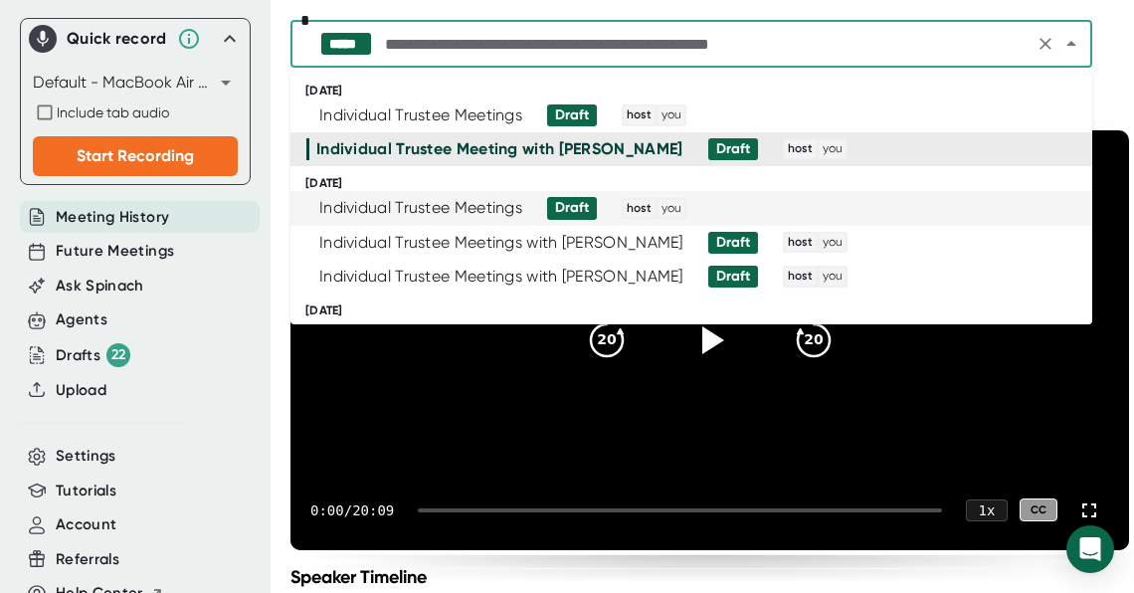
click at [583, 212] on div "Draft" at bounding box center [572, 208] width 34 height 18
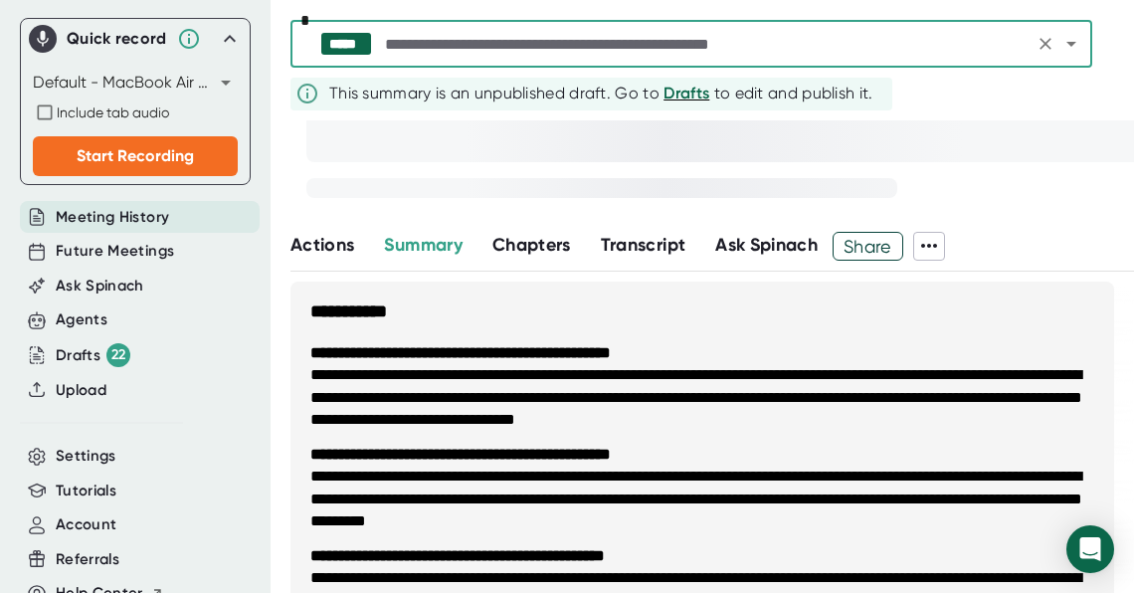
scroll to position [353, 0]
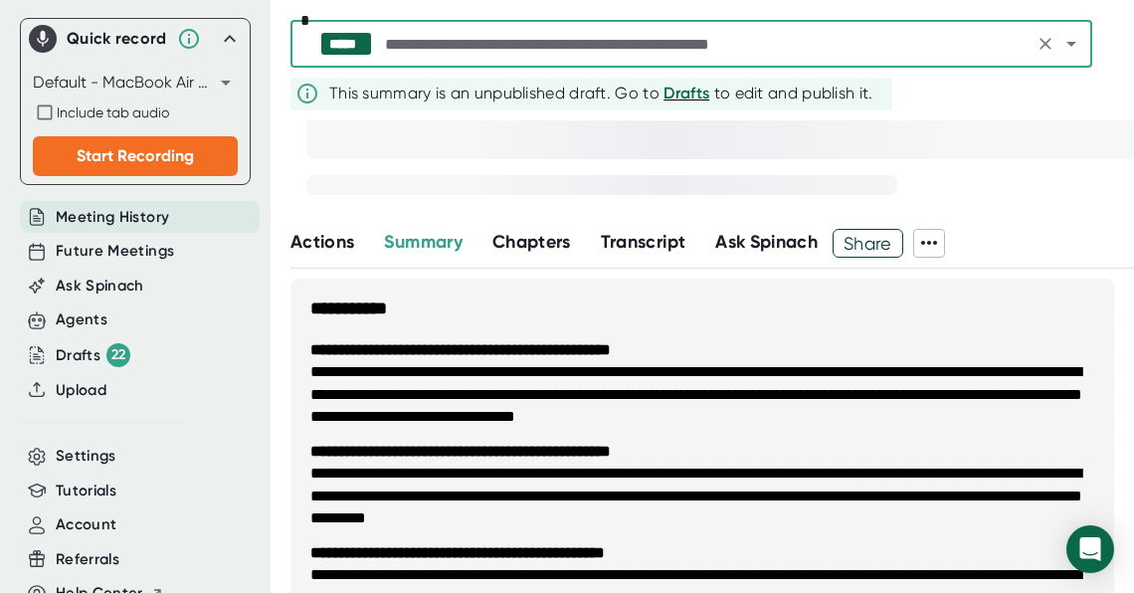
click at [941, 244] on icon at bounding box center [929, 243] width 24 height 24
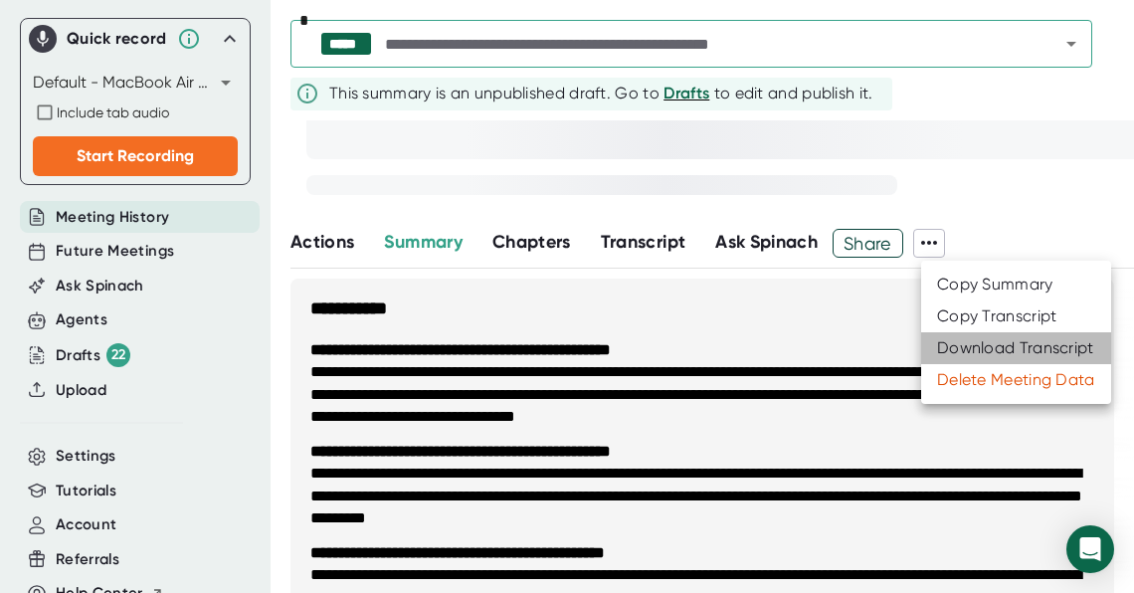
click at [955, 350] on div "Download Transcript" at bounding box center [1015, 348] width 157 height 20
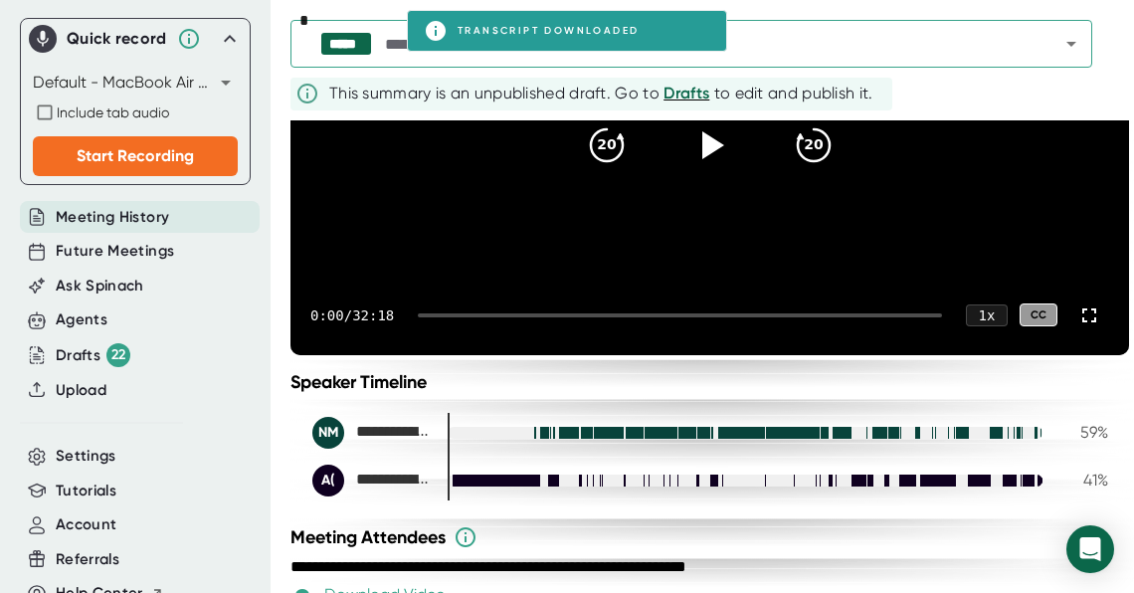
scroll to position [232, 0]
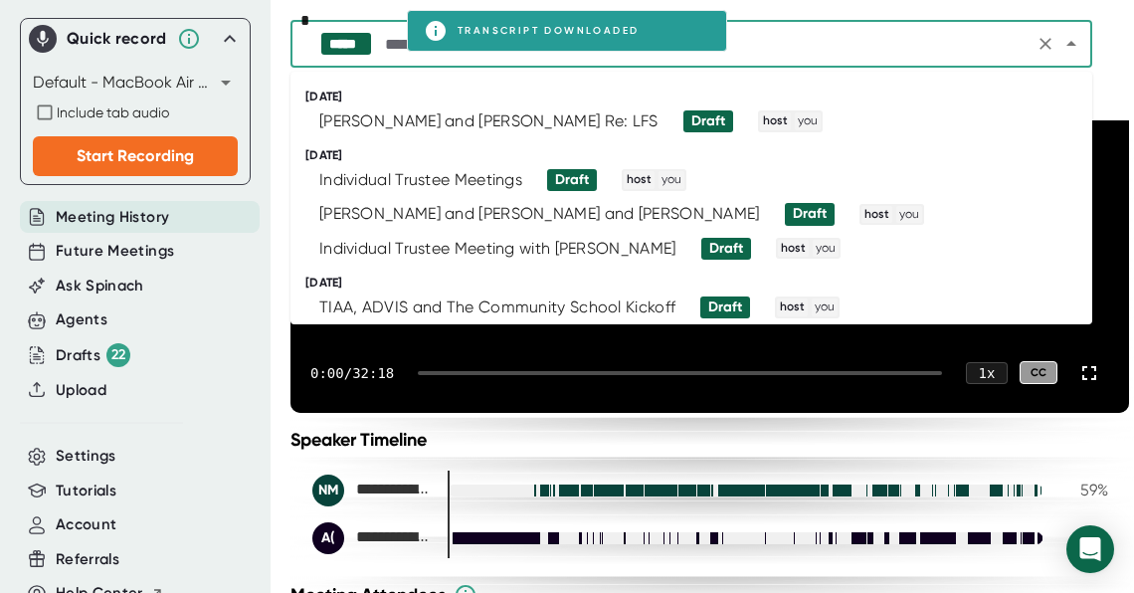
click at [877, 40] on input "text" at bounding box center [704, 44] width 647 height 28
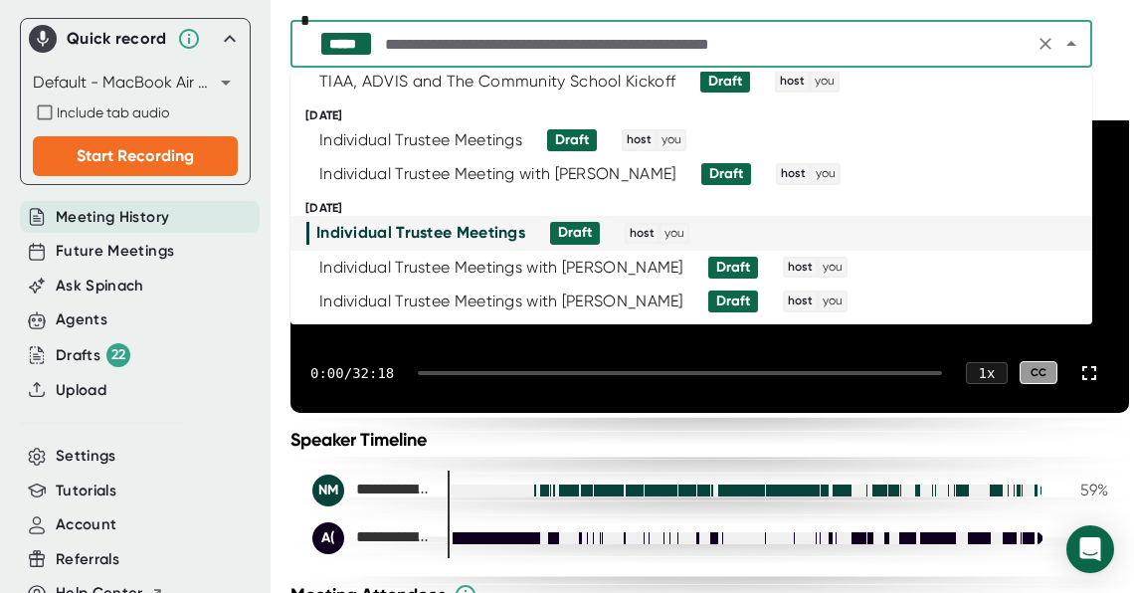
scroll to position [240, 0]
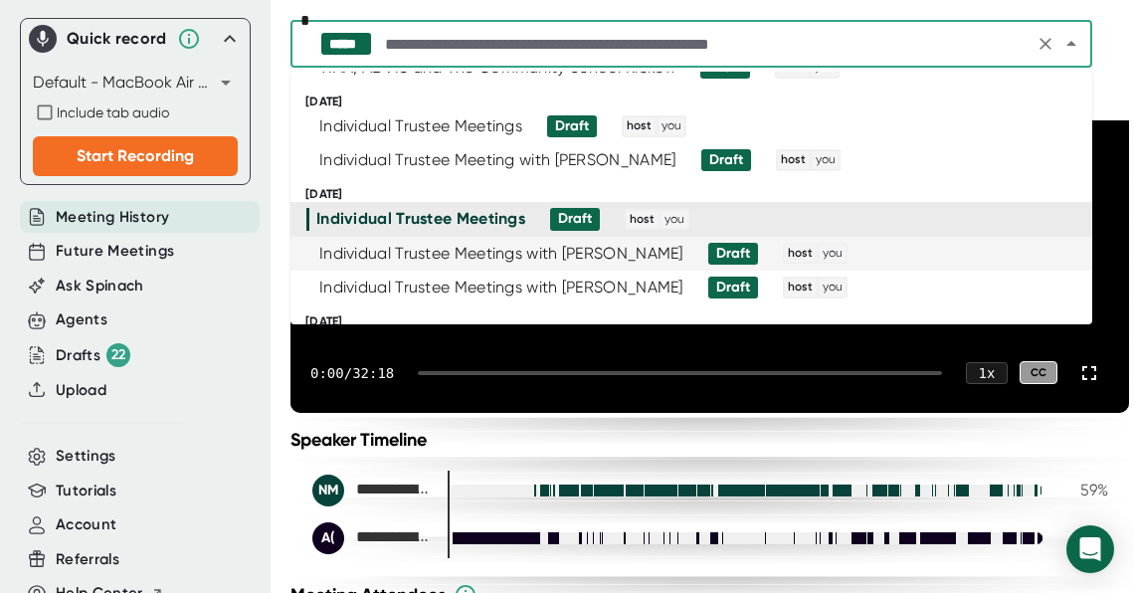
click at [590, 257] on div "Individual Trustee Meetings with [PERSON_NAME]" at bounding box center [501, 254] width 364 height 20
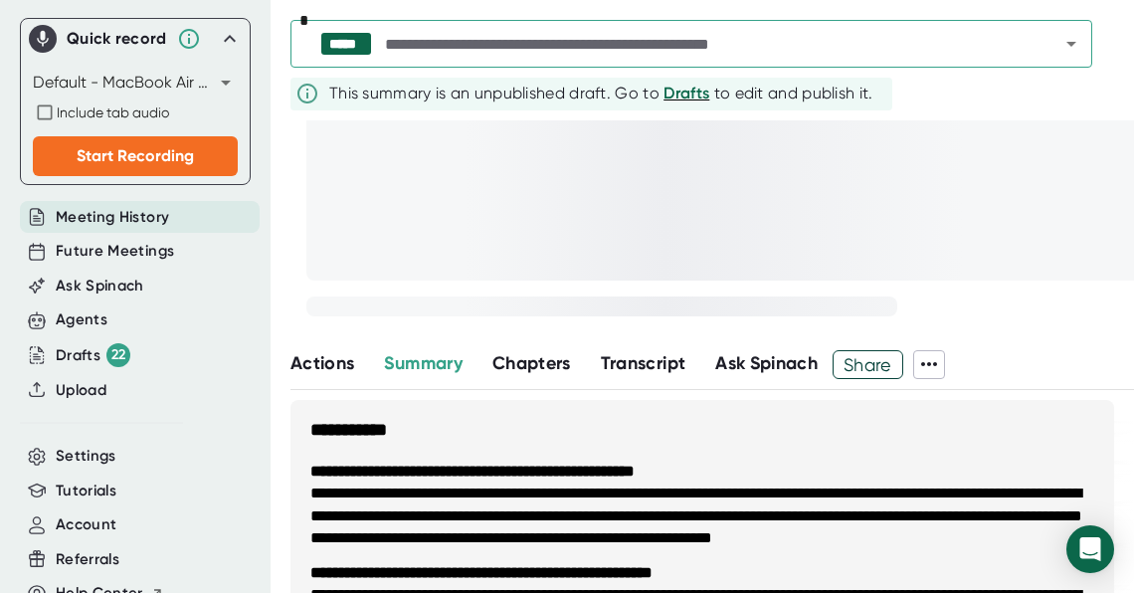
click at [937, 369] on icon at bounding box center [929, 364] width 24 height 24
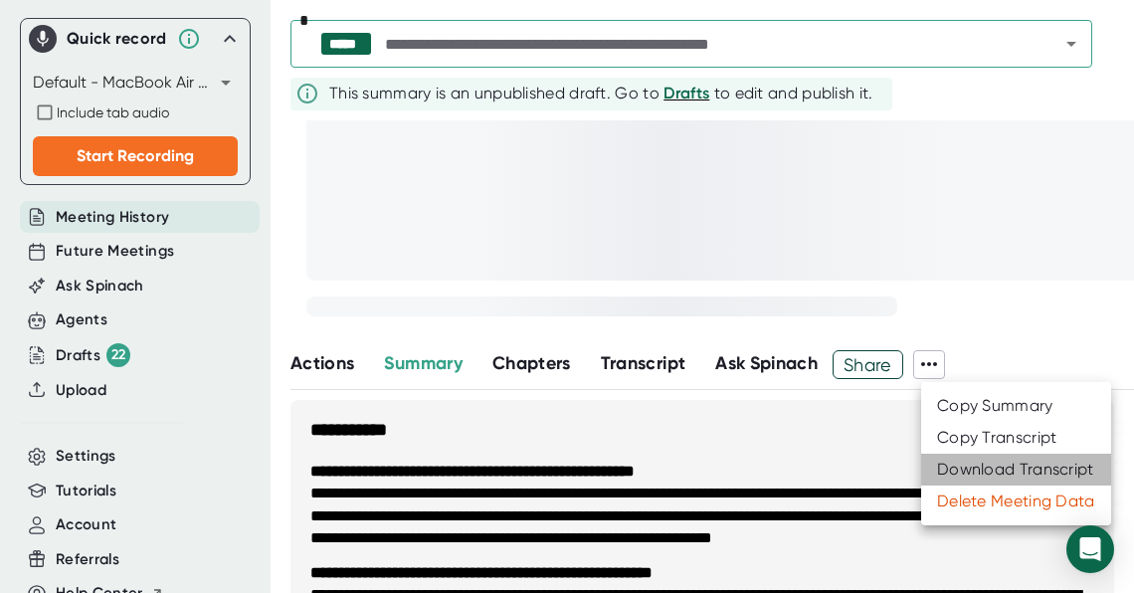
click at [959, 478] on div "Download Transcript" at bounding box center [1015, 470] width 157 height 20
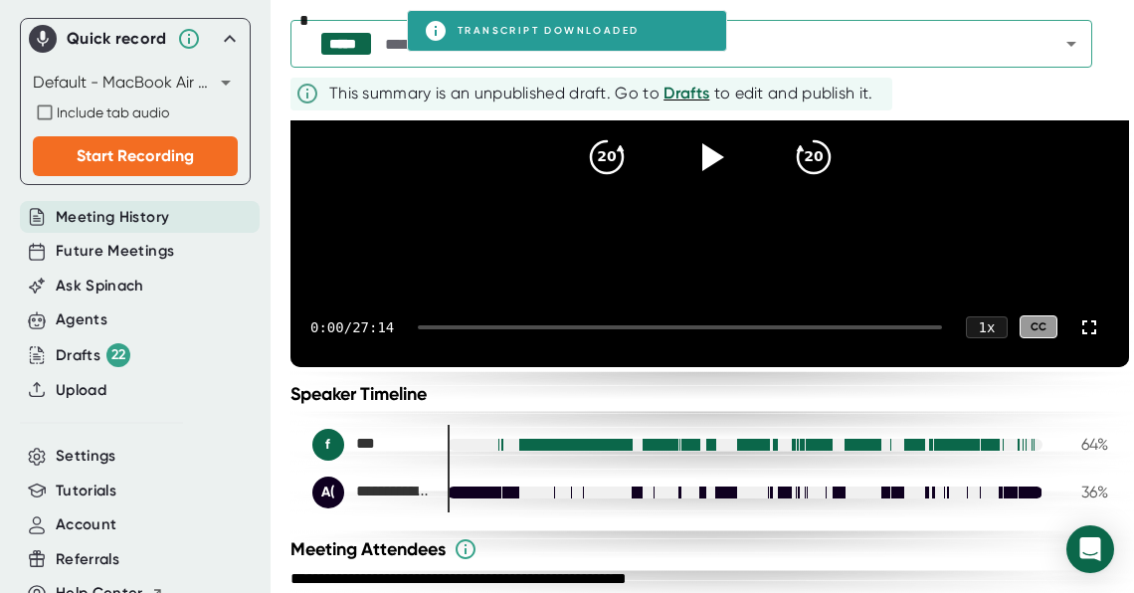
scroll to position [273, 0]
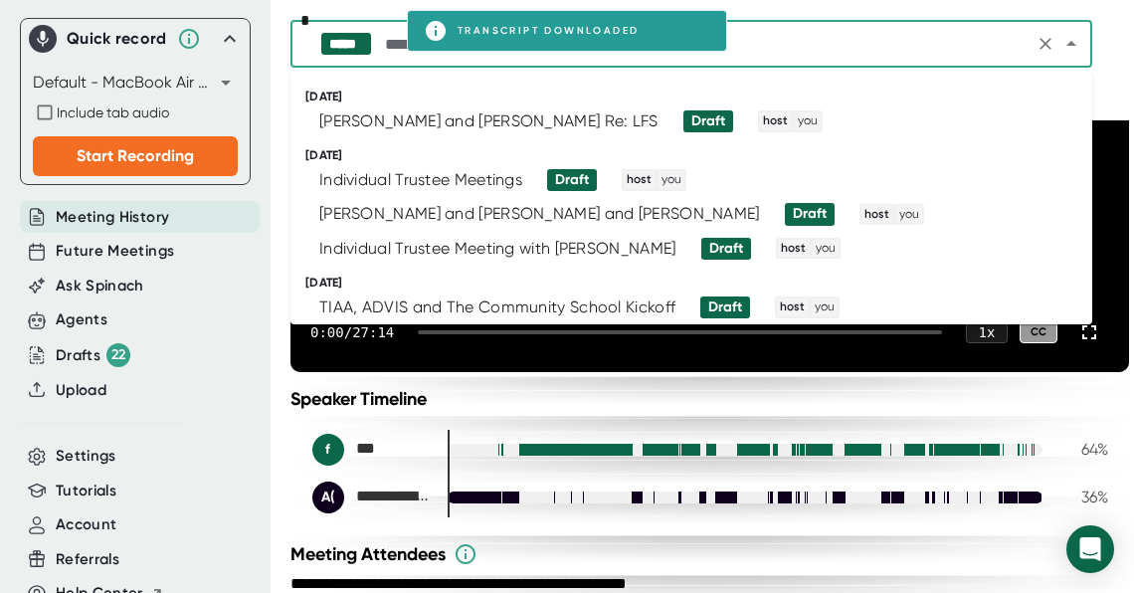
click at [819, 55] on input "text" at bounding box center [704, 44] width 647 height 28
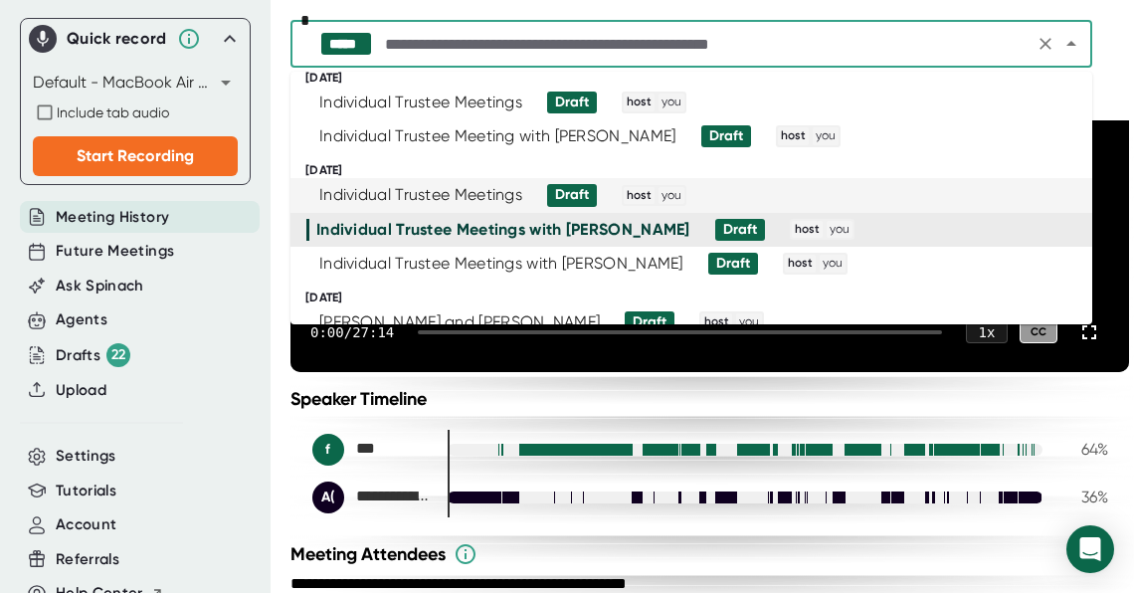
scroll to position [265, 0]
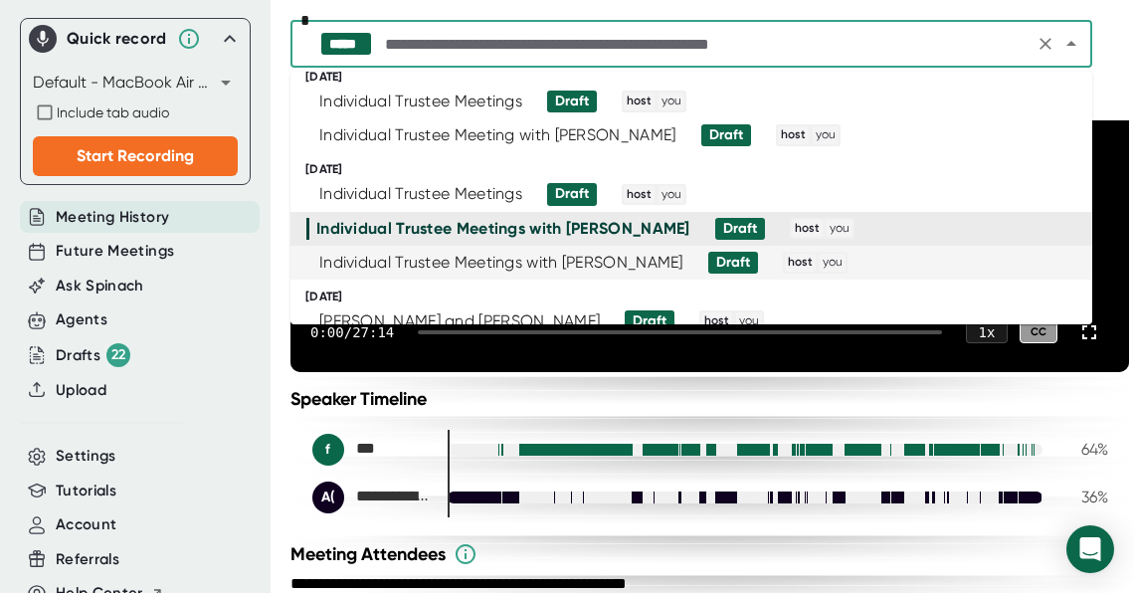
click at [716, 266] on div "Draft" at bounding box center [733, 263] width 34 height 18
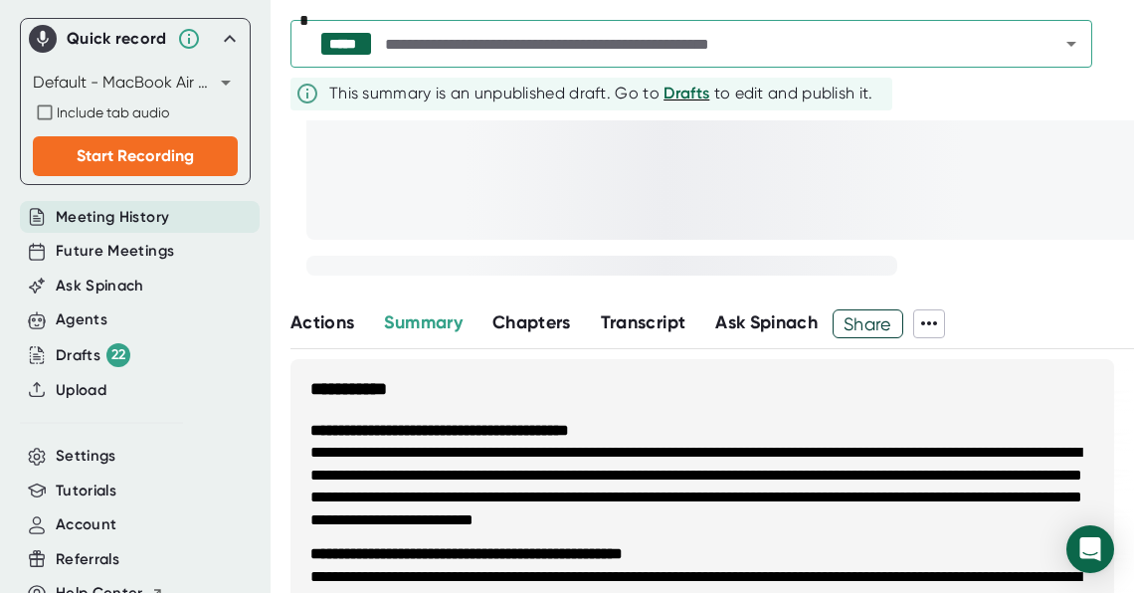
click at [937, 324] on icon at bounding box center [929, 323] width 16 height 4
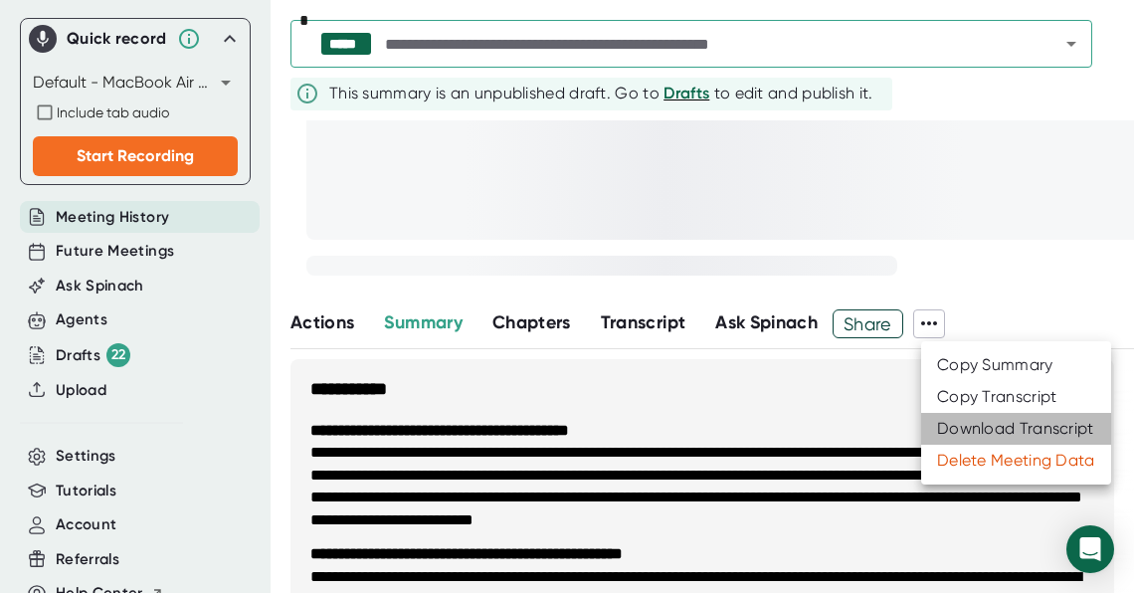
click at [967, 431] on div "Download Transcript" at bounding box center [1015, 429] width 157 height 20
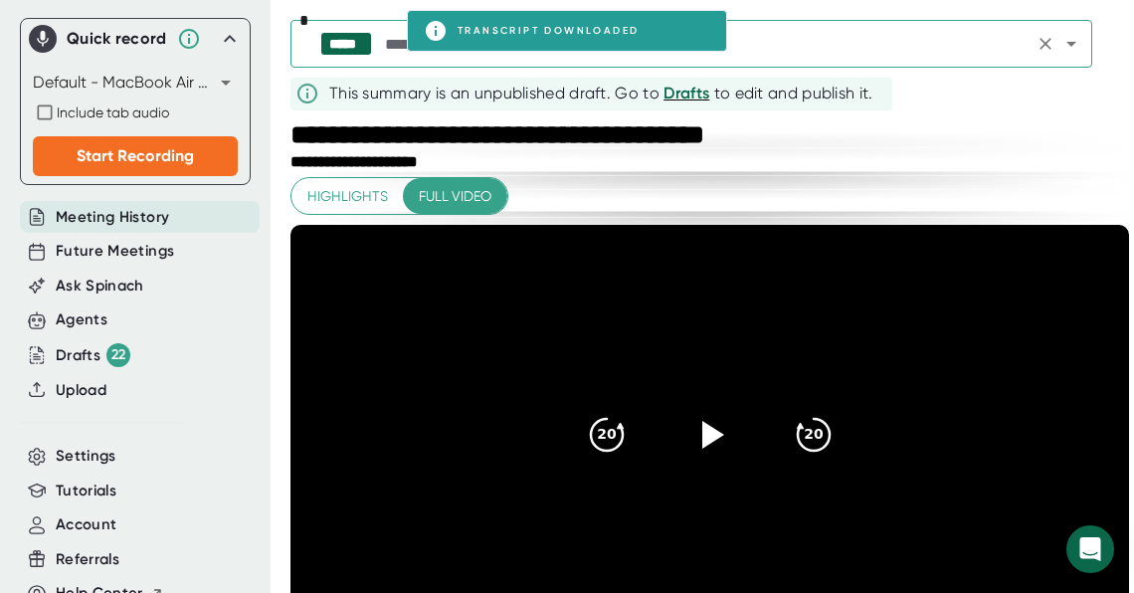
click at [972, 52] on input "text" at bounding box center [704, 44] width 647 height 28
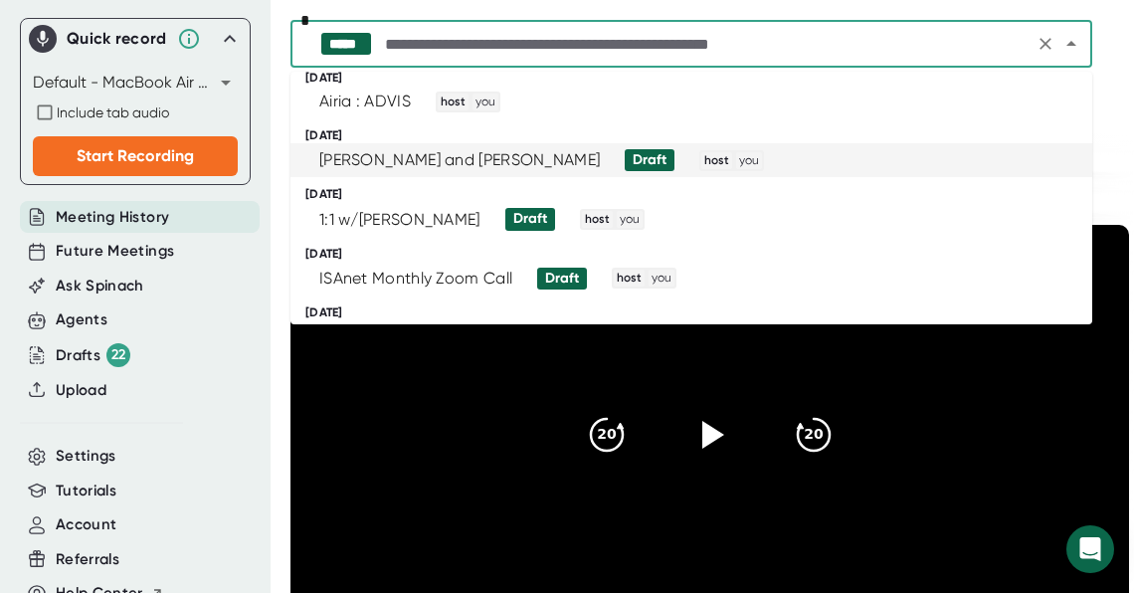
scroll to position [784, 0]
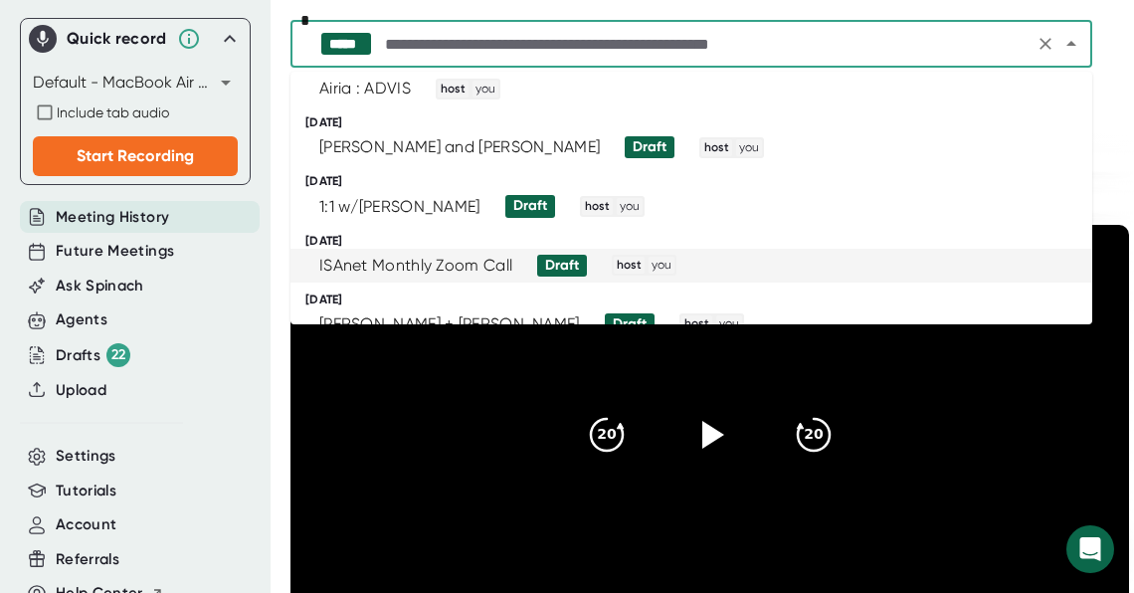
click at [830, 402] on video at bounding box center [709, 435] width 839 height 420
